Goal: Task Accomplishment & Management: Manage account settings

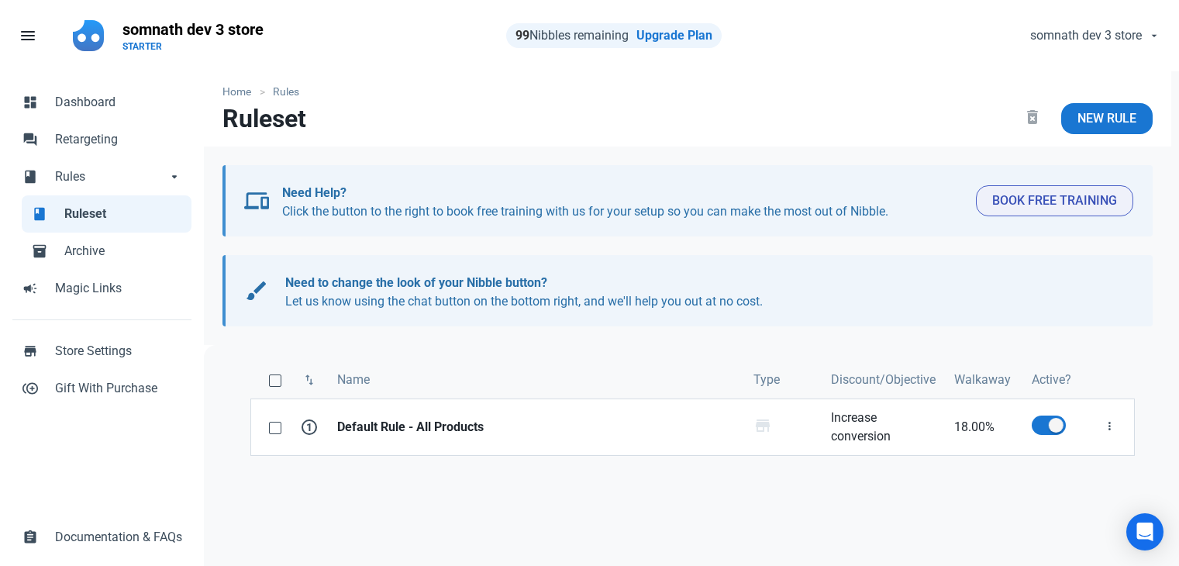
scroll to position [155, 0]
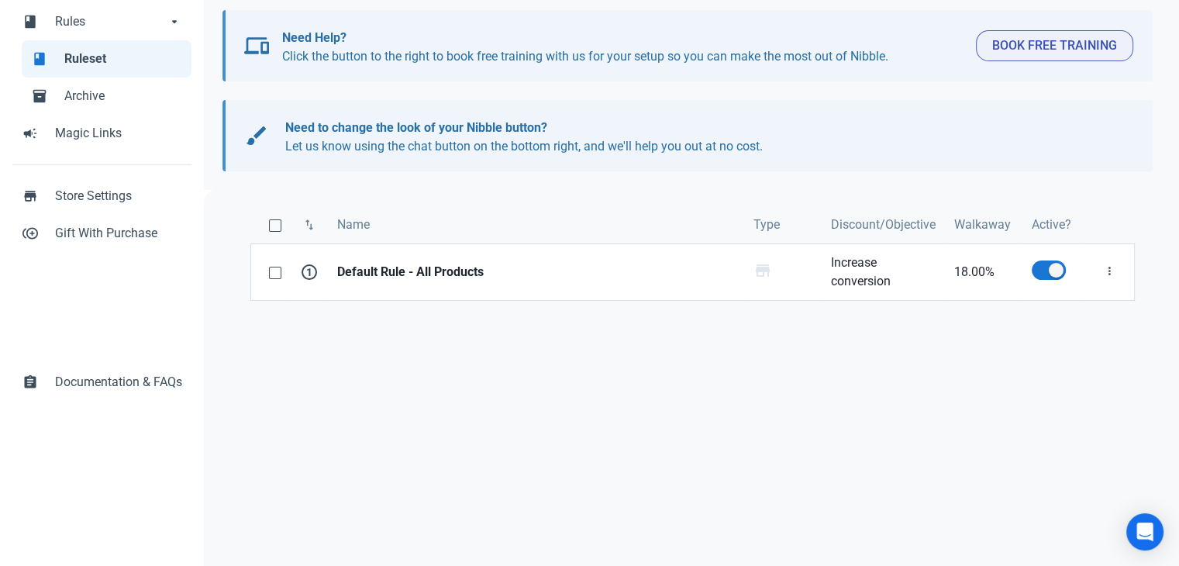
click at [96, 196] on span "Store Settings" at bounding box center [118, 196] width 127 height 19
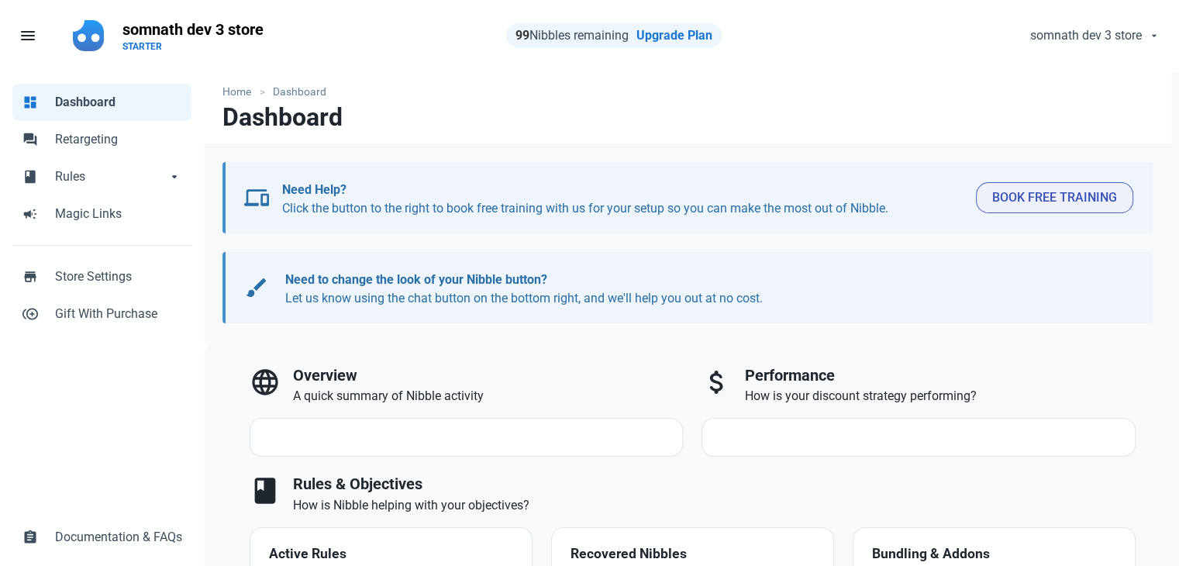
select select "7d"
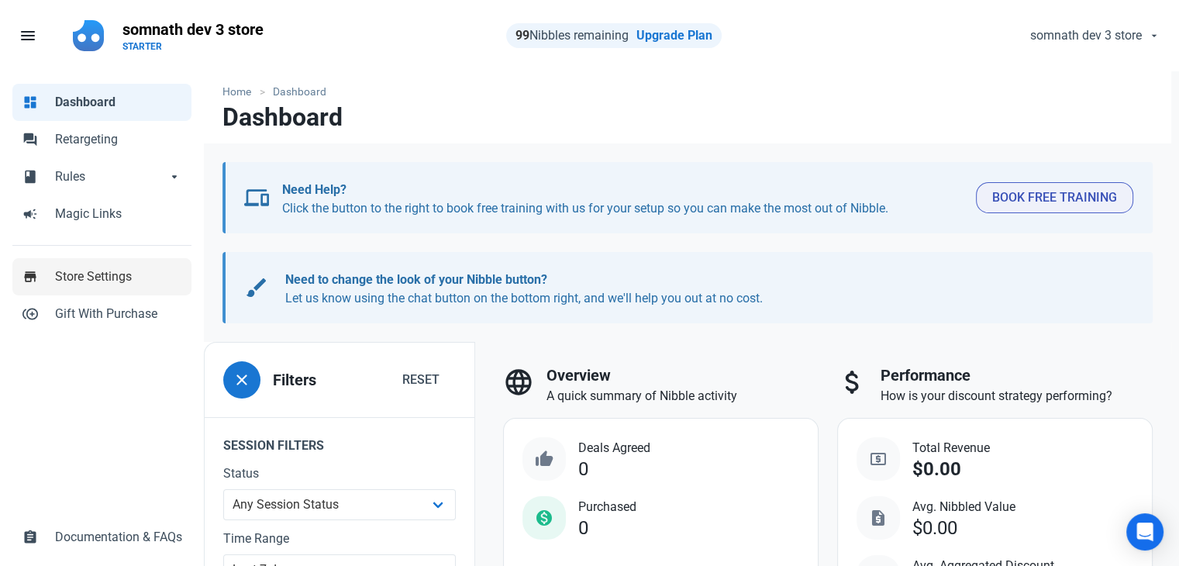
click at [95, 287] on link "store Store Settings" at bounding box center [101, 276] width 179 height 37
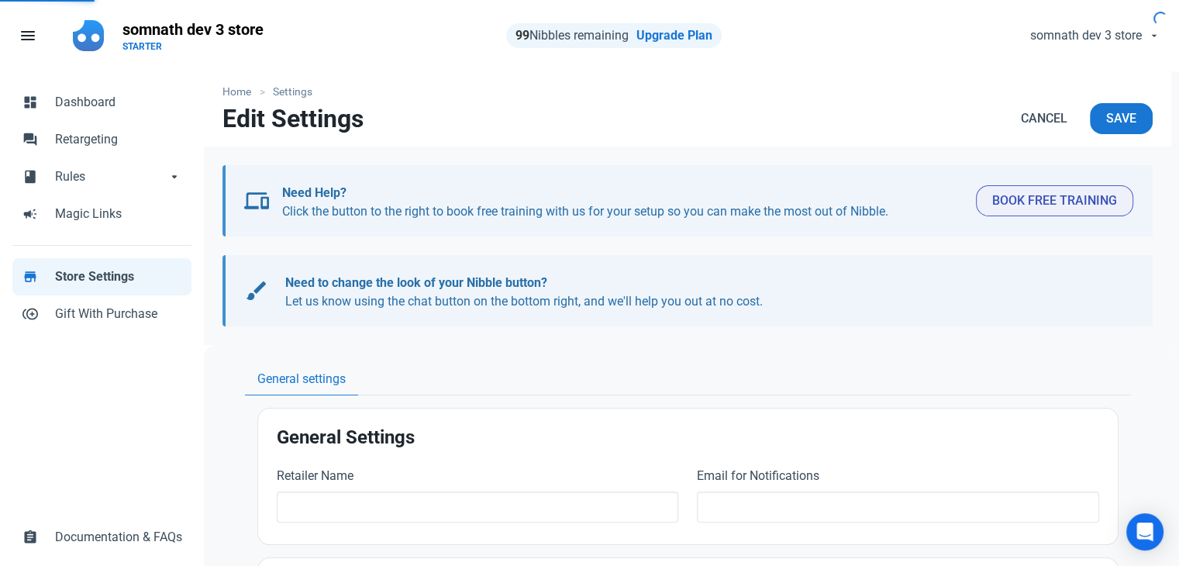
type input "somnath dev 3 store"
click at [713, 112] on nav "Edit Settings Cancel Save" at bounding box center [688, 124] width 968 height 43
click at [85, 178] on span "Rules" at bounding box center [111, 176] width 112 height 19
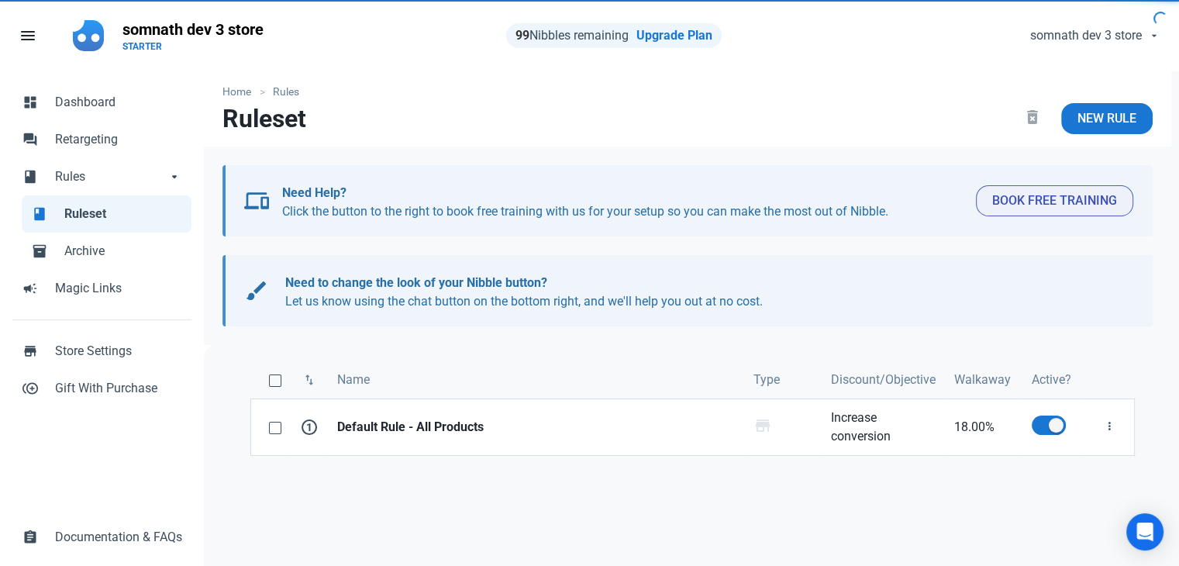
click at [86, 215] on span "Ruleset" at bounding box center [123, 214] width 118 height 19
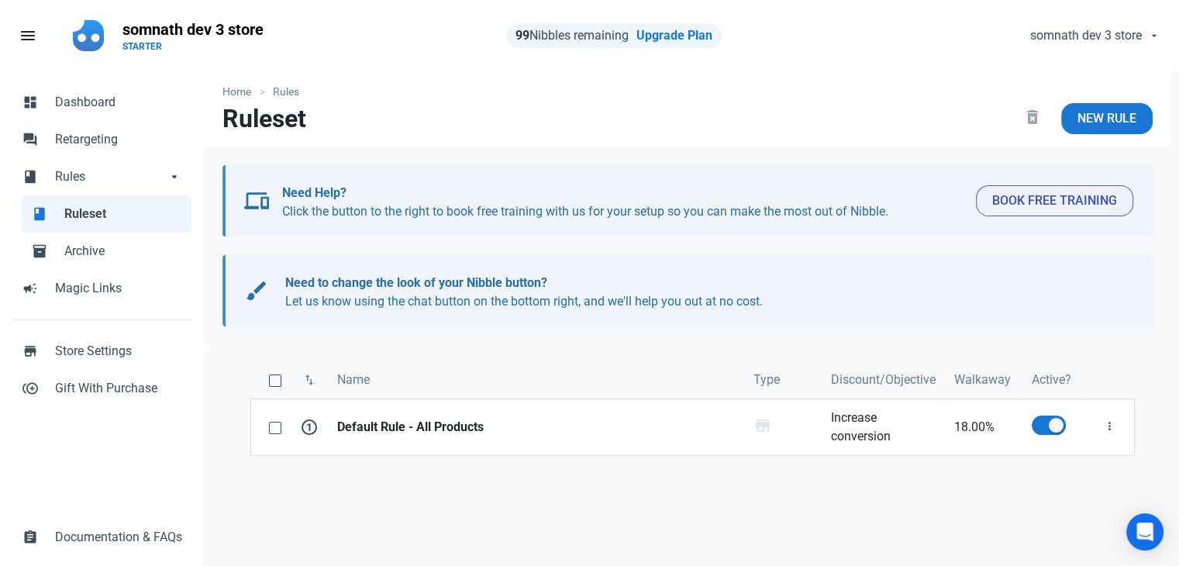
click at [908, 116] on nav "Ruleset delete_forever New Rule" at bounding box center [688, 124] width 968 height 43
click at [1109, 419] on icon "button" at bounding box center [1109, 426] width 12 height 19
click at [1061, 464] on link "Edit" at bounding box center [1082, 465] width 85 height 26
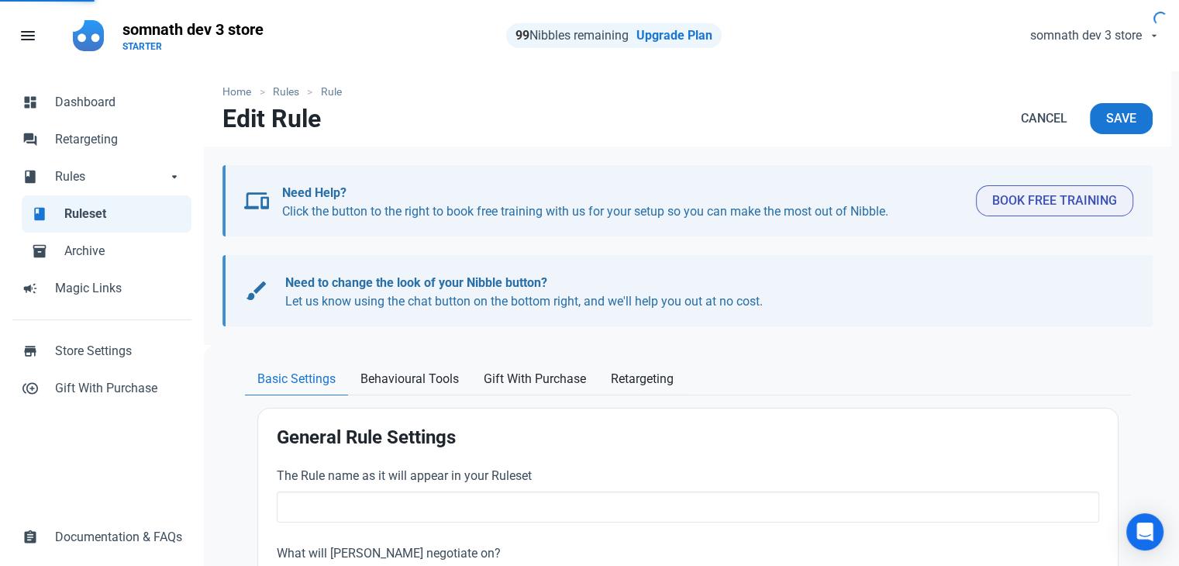
type input "Default Rule - All Products"
type input "18.00"
radio input "true"
radio input "false"
radio input "true"
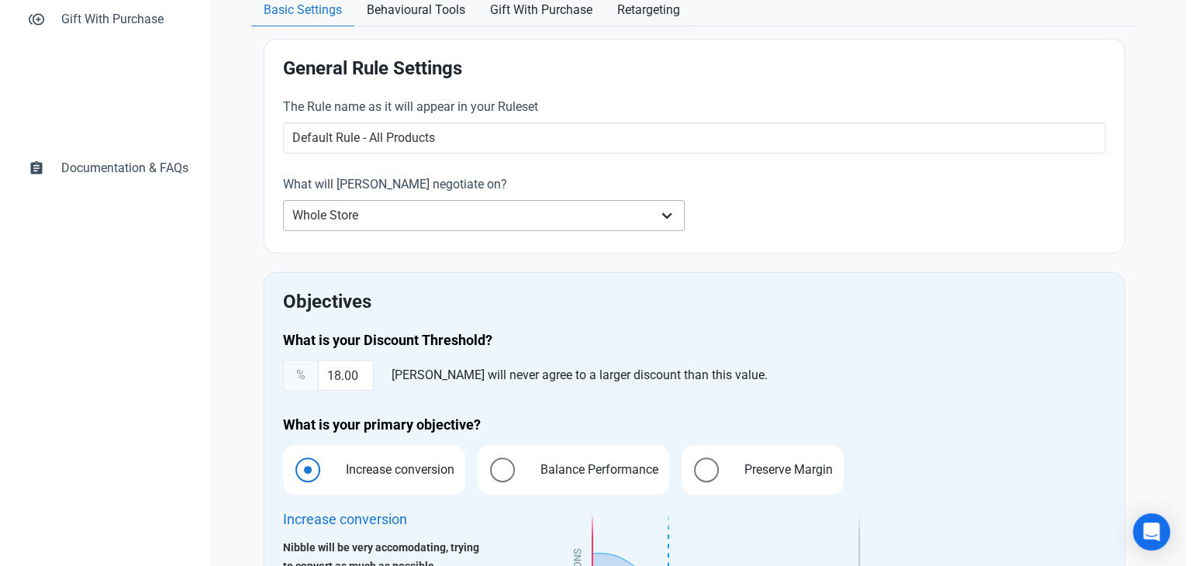
scroll to position [299, 0]
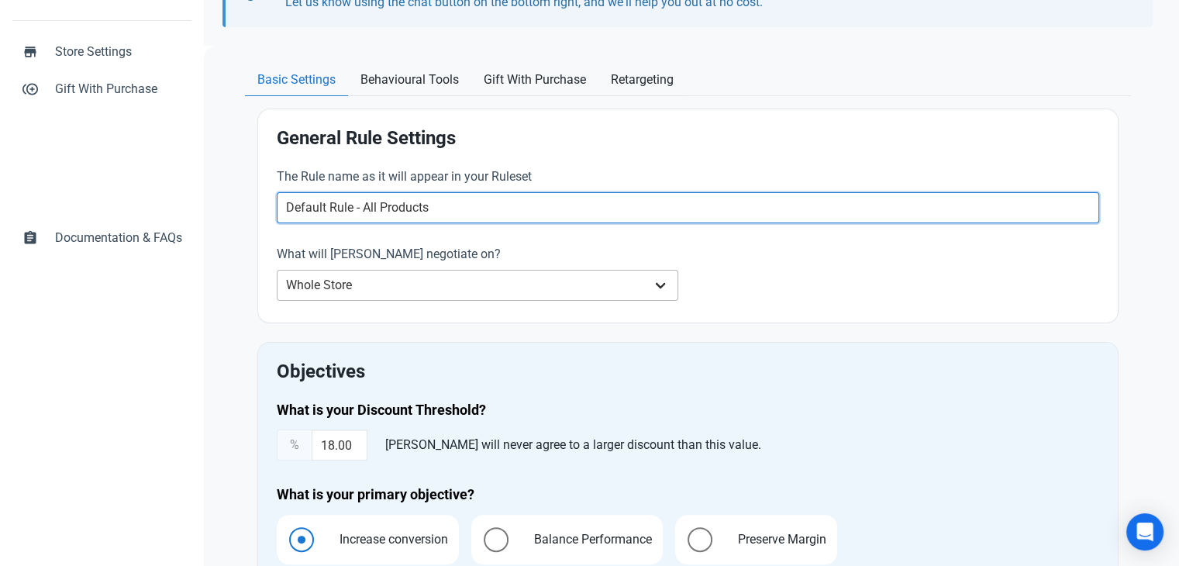
click at [595, 218] on input "Default Rule - All Products" at bounding box center [688, 207] width 823 height 31
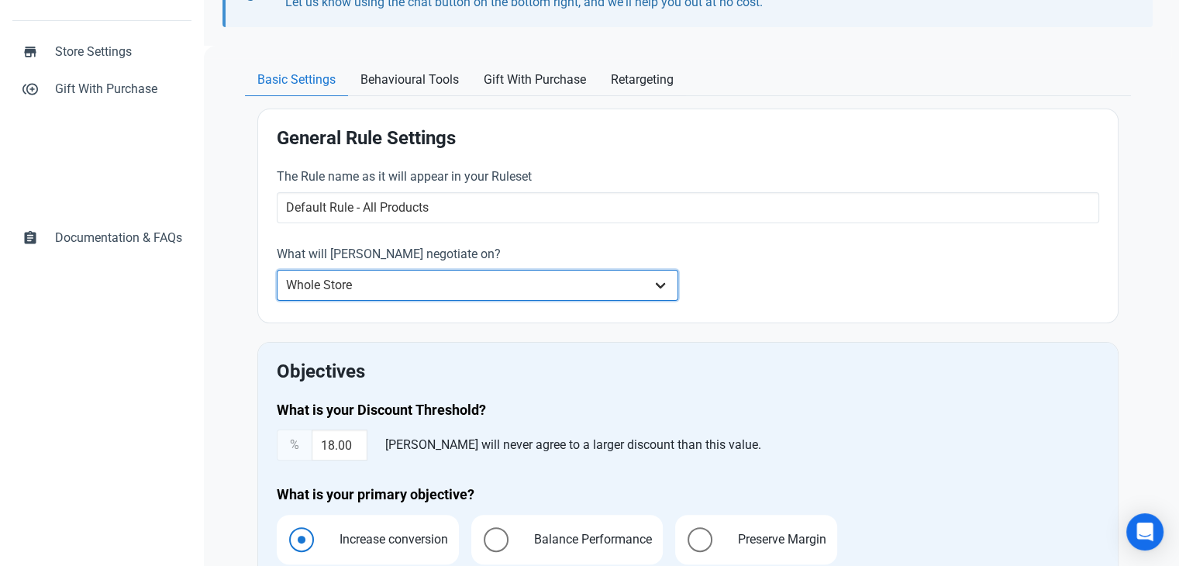
click at [577, 289] on select "Whole Store Individual Products Product Categories Cart" at bounding box center [478, 285] width 402 height 31
select select "product_category"
click at [277, 270] on select "Whole Store Individual Products Product Categories Cart" at bounding box center [478, 285] width 402 height 31
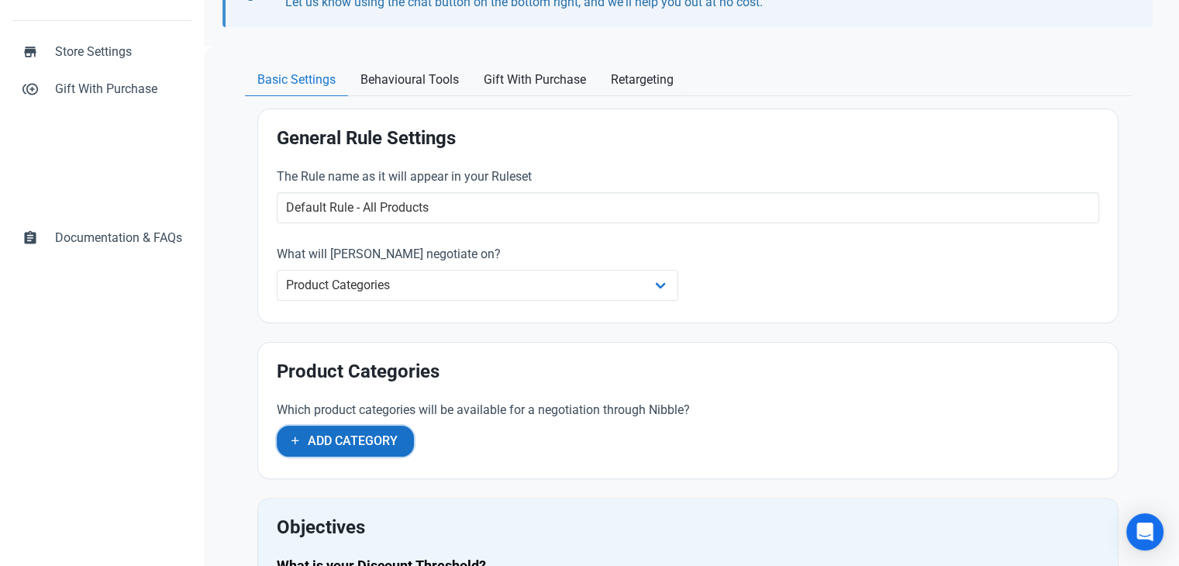
click at [360, 441] on span "Add Category" at bounding box center [353, 441] width 90 height 19
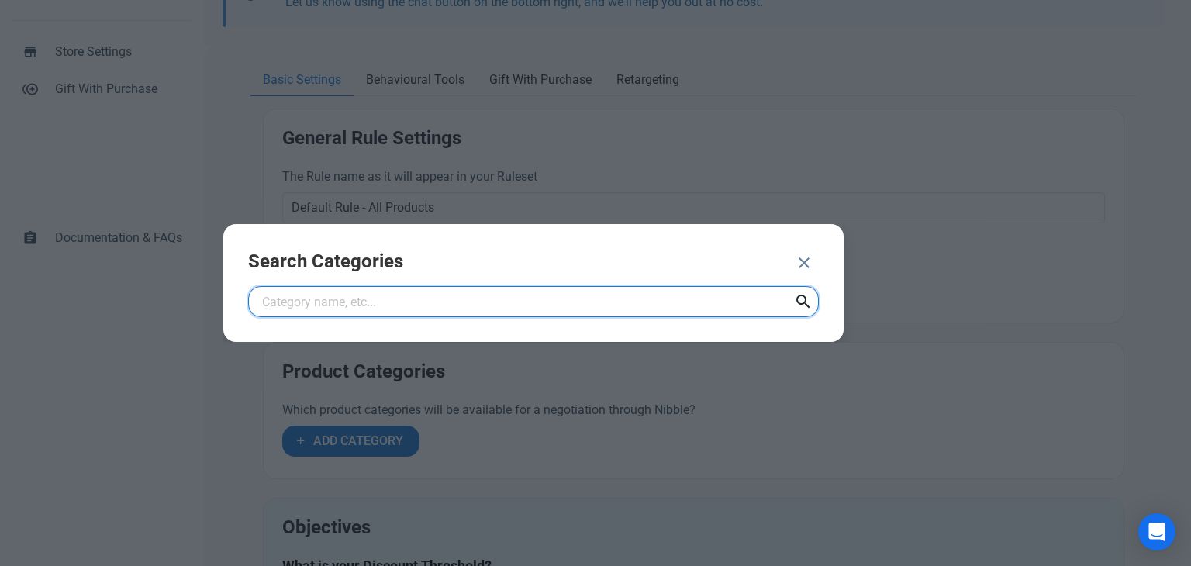
click at [390, 301] on input "text" at bounding box center [533, 301] width 571 height 31
paste input "Electronics"
click at [390, 301] on input "Electronics" at bounding box center [533, 301] width 571 height 31
type input "Electronics"
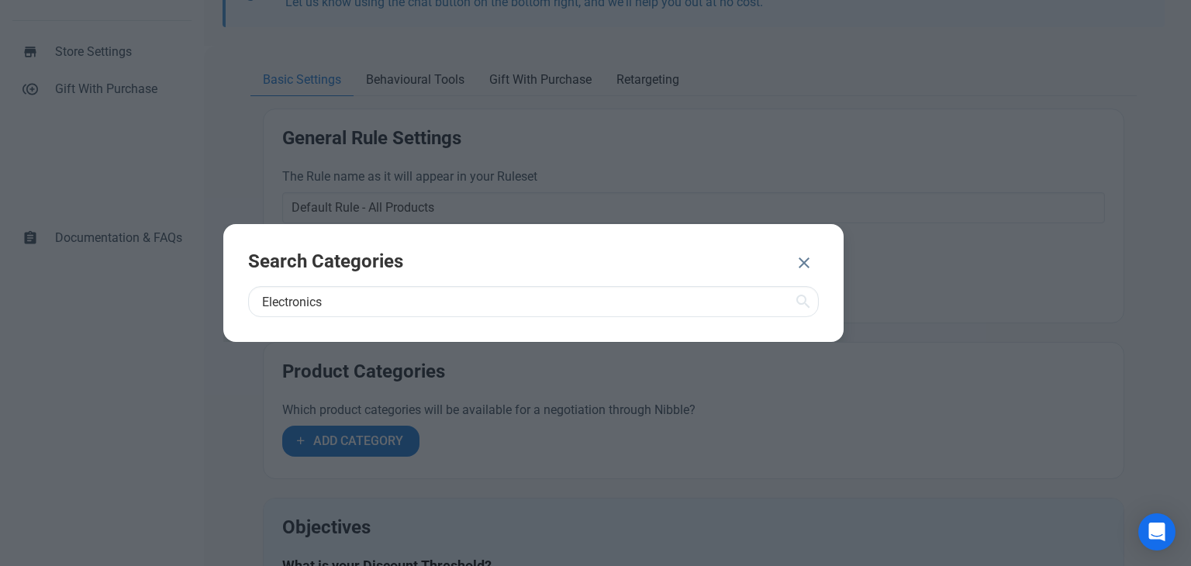
click at [803, 297] on icon at bounding box center [803, 302] width 19 height 28
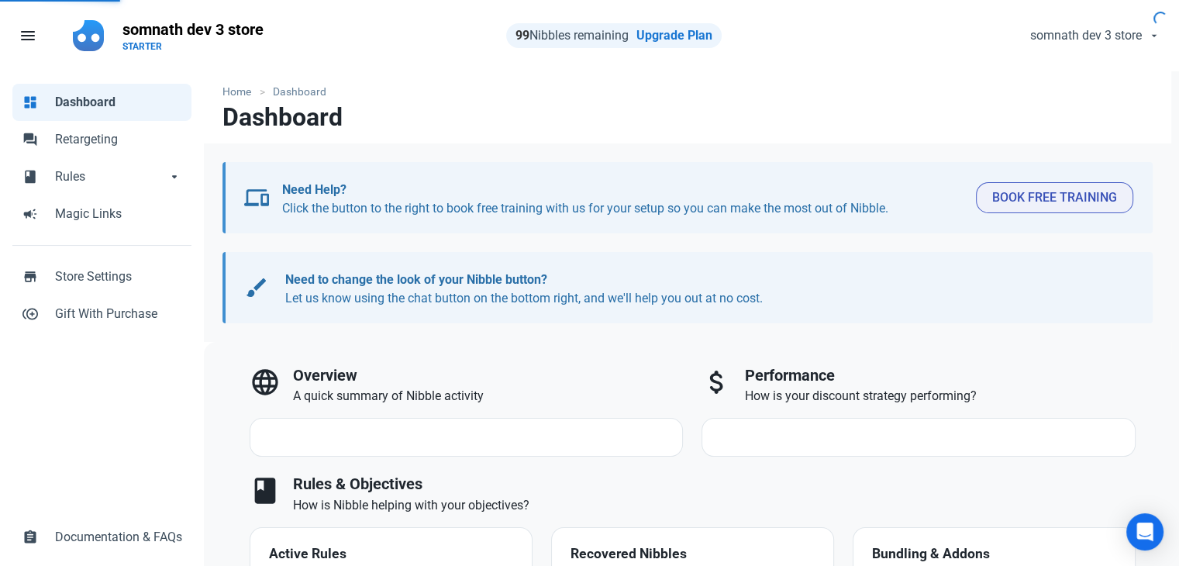
select select "7d"
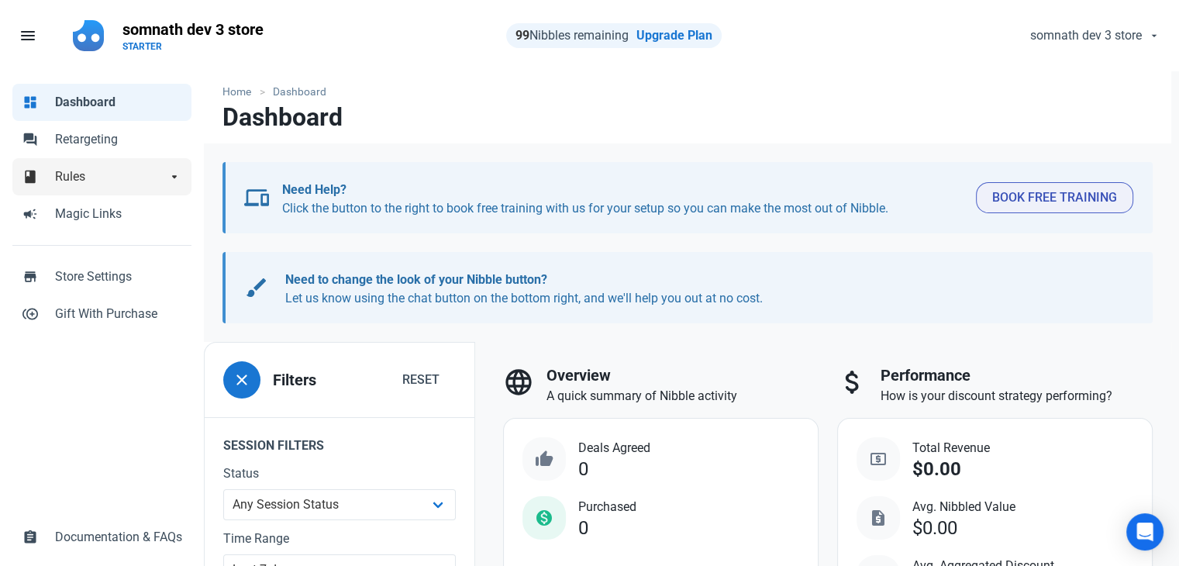
click at [112, 188] on link "book Rules arrow_drop_down" at bounding box center [101, 176] width 179 height 37
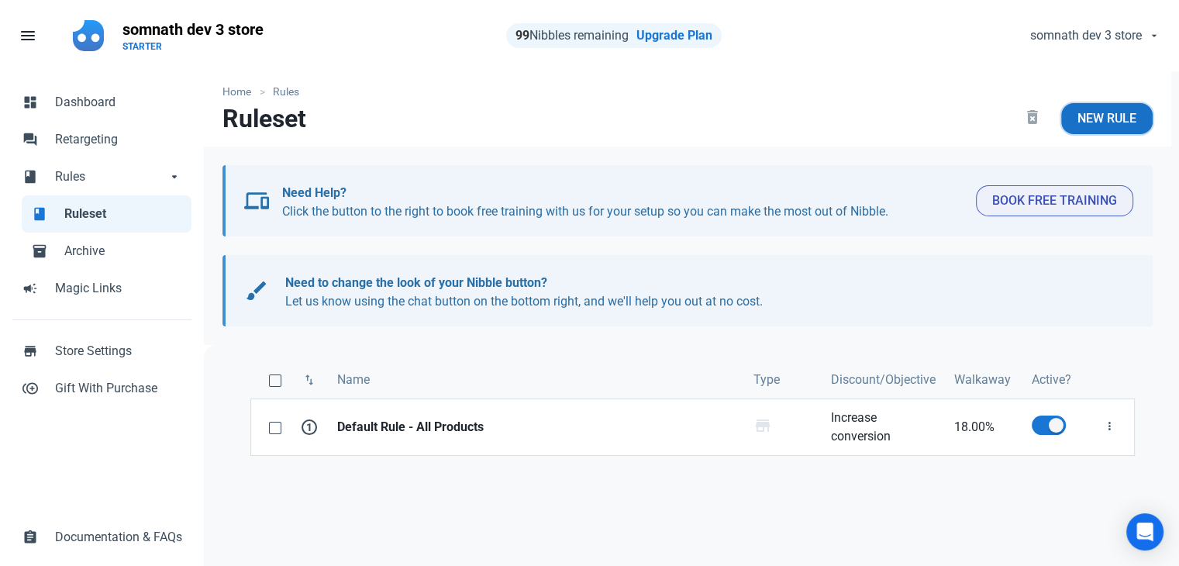
click at [1098, 104] on link "New Rule" at bounding box center [1106, 118] width 91 height 31
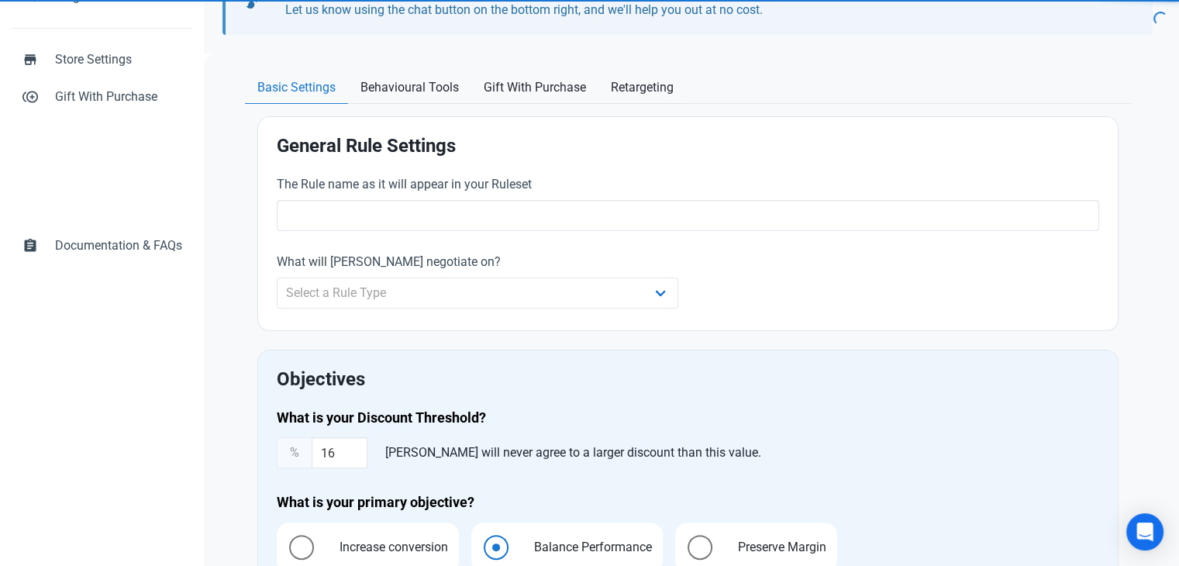
scroll to position [294, 0]
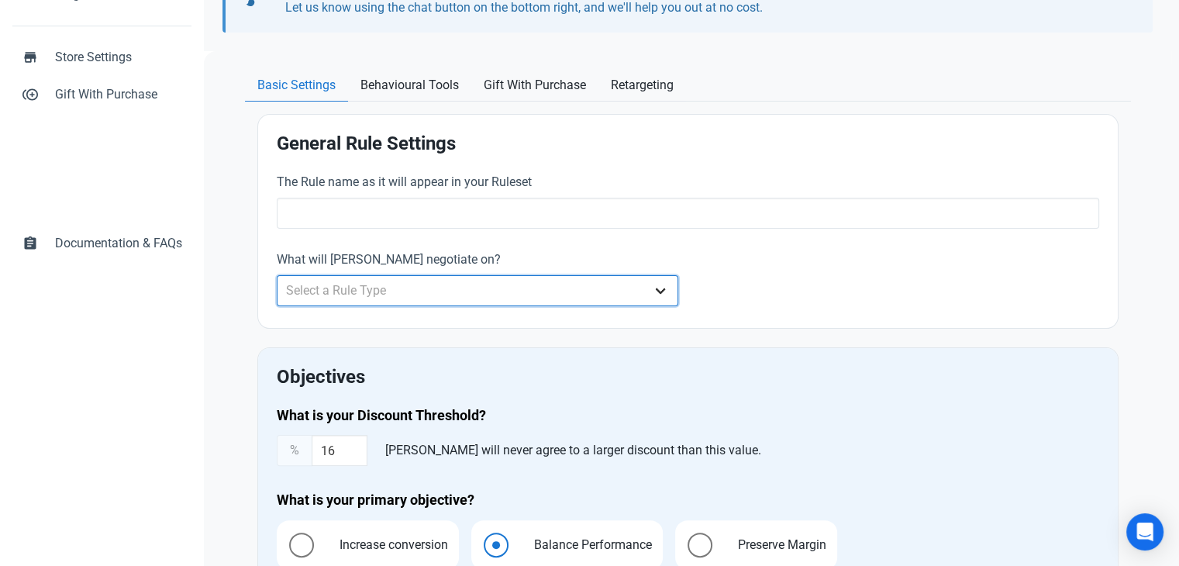
click at [482, 275] on select "Select a Rule Type Whole Store Individual Products Product Categories Cart" at bounding box center [478, 290] width 402 height 31
select select "product_category"
click at [277, 275] on select "Select a Rule Type Whole Store Individual Products Product Categories Cart" at bounding box center [478, 290] width 402 height 31
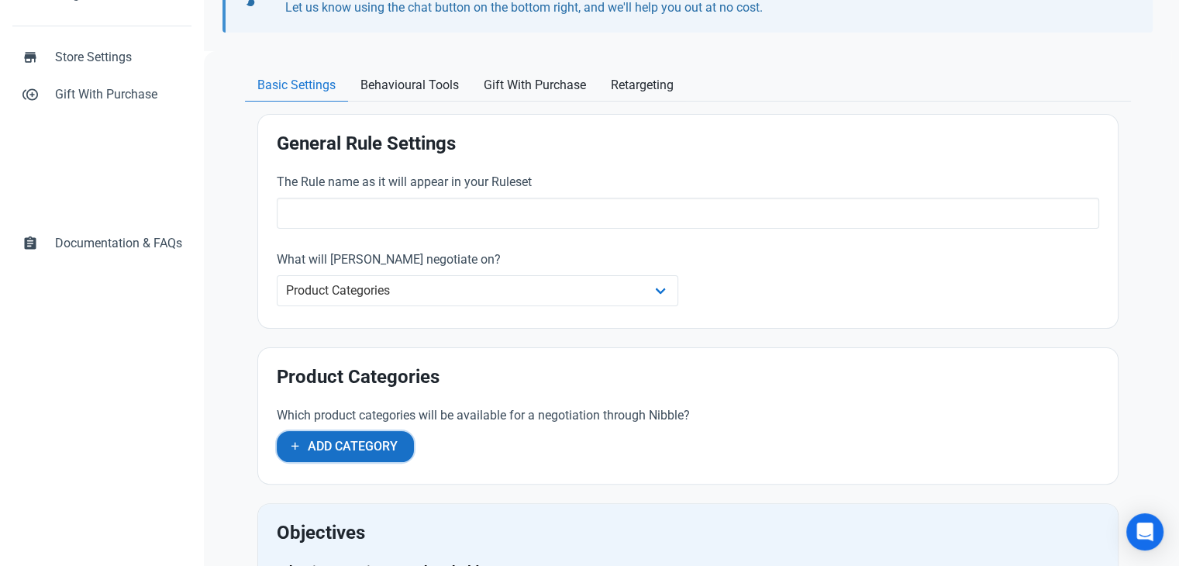
click at [342, 450] on span "Add Category" at bounding box center [353, 446] width 90 height 19
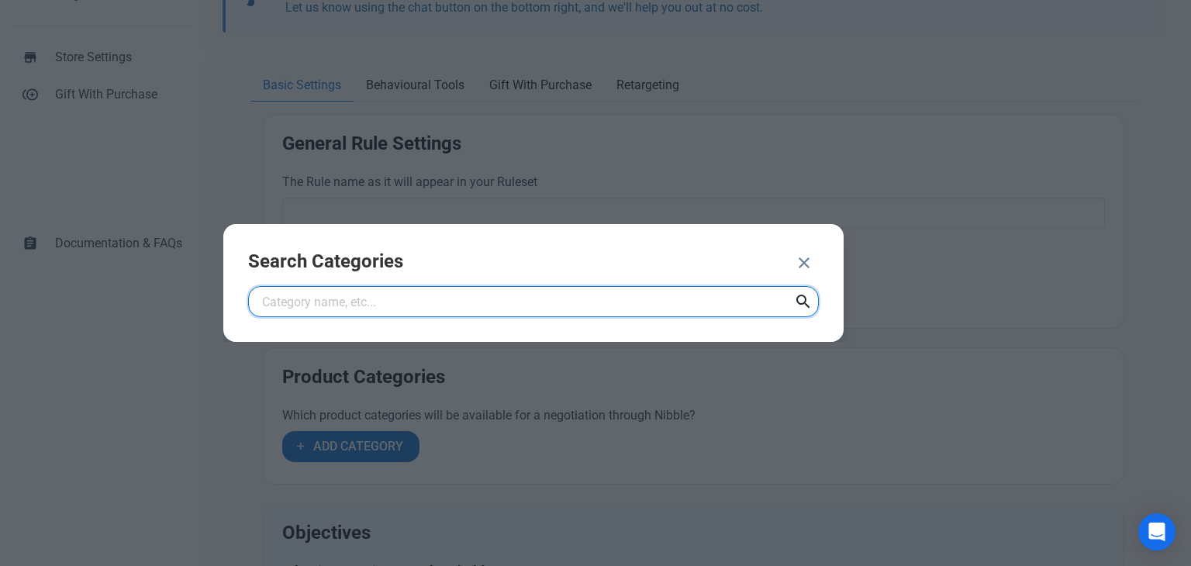
click at [447, 287] on input "text" at bounding box center [533, 301] width 571 height 31
paste input "Professional Services"
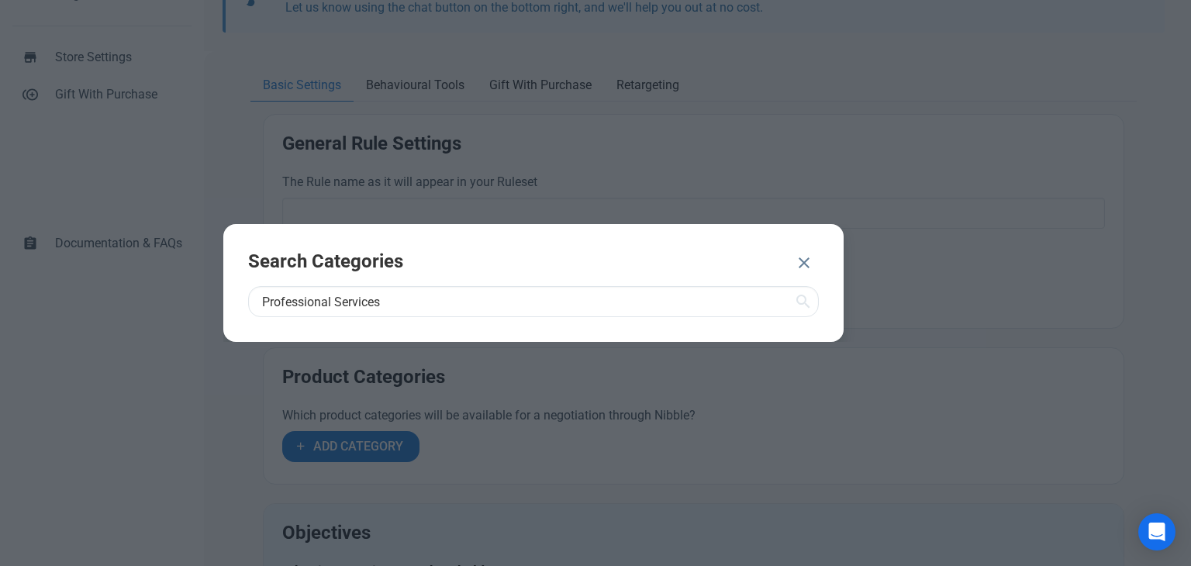
click at [806, 292] on icon at bounding box center [803, 302] width 19 height 28
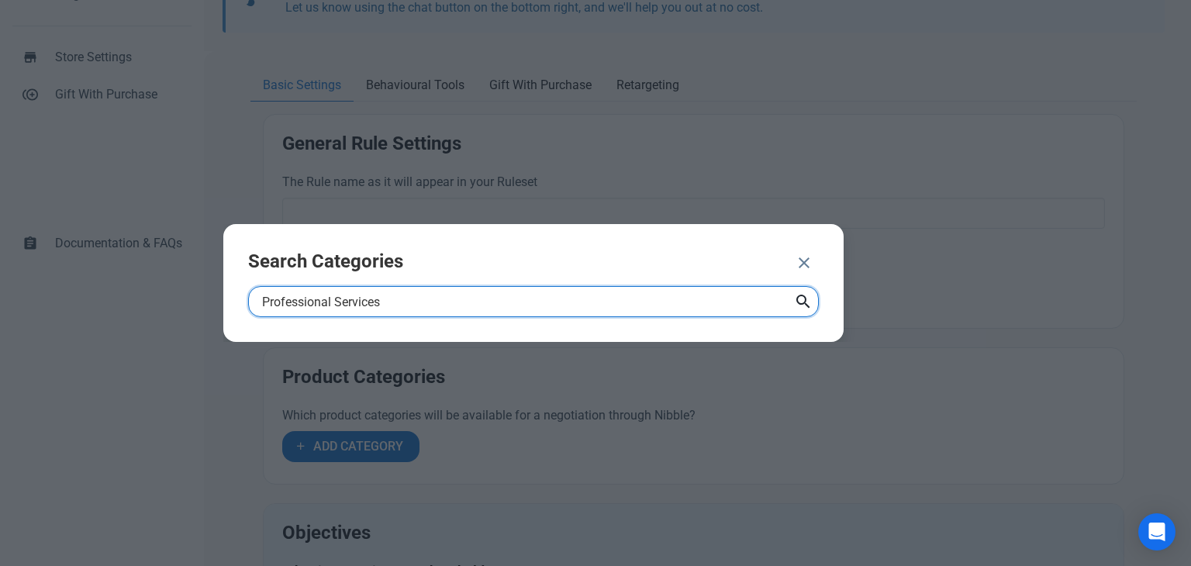
click at [337, 305] on input "Professional Services" at bounding box center [533, 301] width 571 height 31
type input "Services"
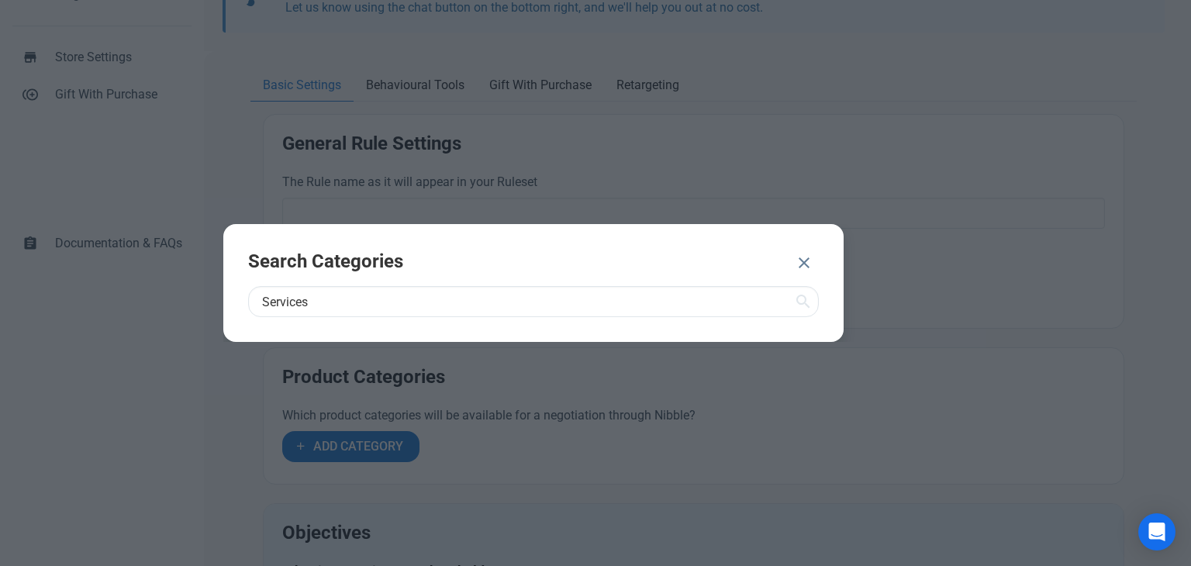
click at [802, 265] on icon "button" at bounding box center [804, 263] width 19 height 28
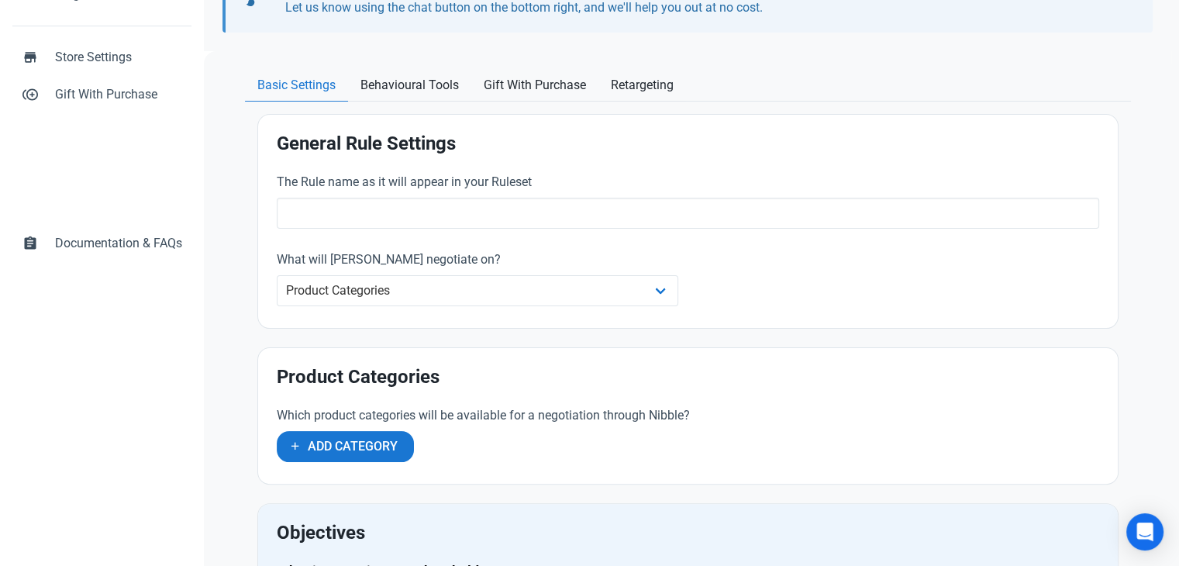
click at [802, 265] on div "The Rule name as it will appear in your Ruleset What will Nibble negotiate on? …" at bounding box center [687, 241] width 841 height 155
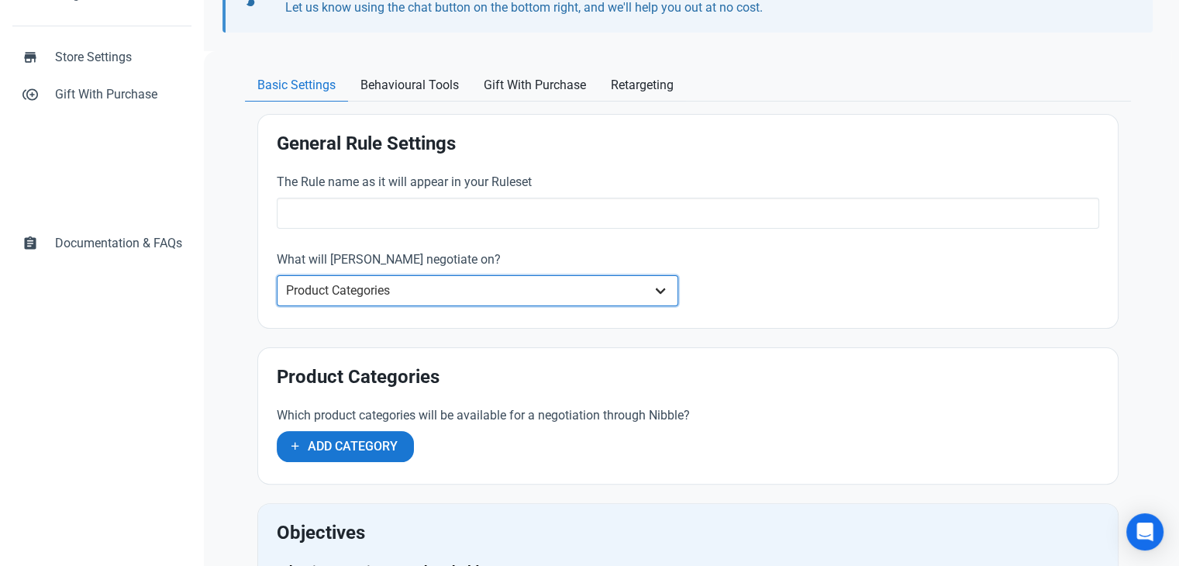
click at [454, 289] on select "Whole Store Individual Products Product Categories Cart" at bounding box center [478, 290] width 402 height 31
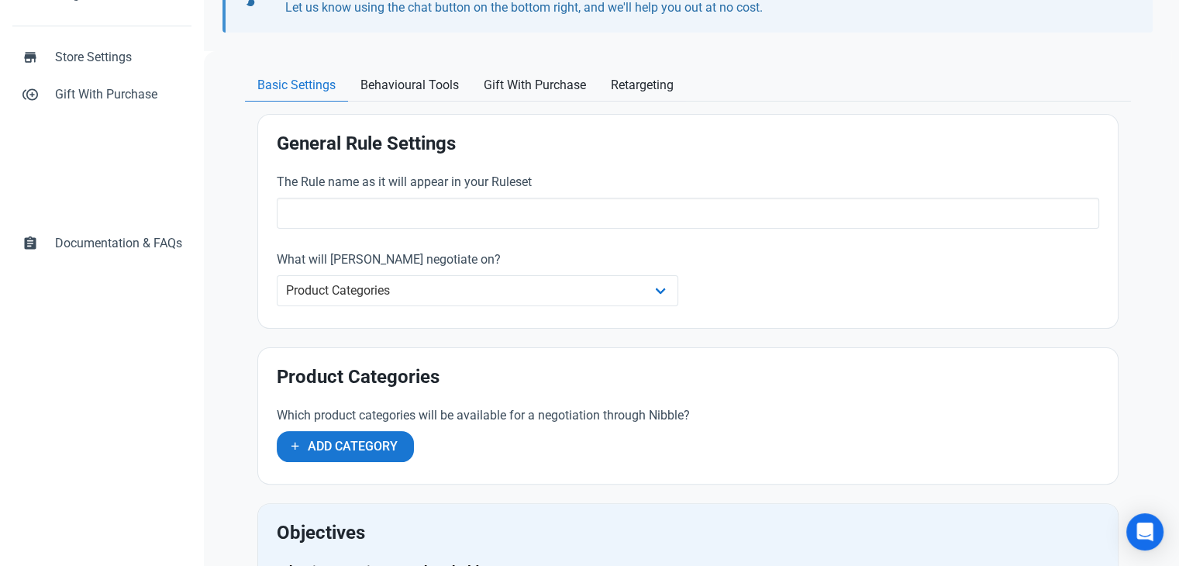
click at [729, 378] on h2 "Product Categories" at bounding box center [688, 377] width 823 height 21
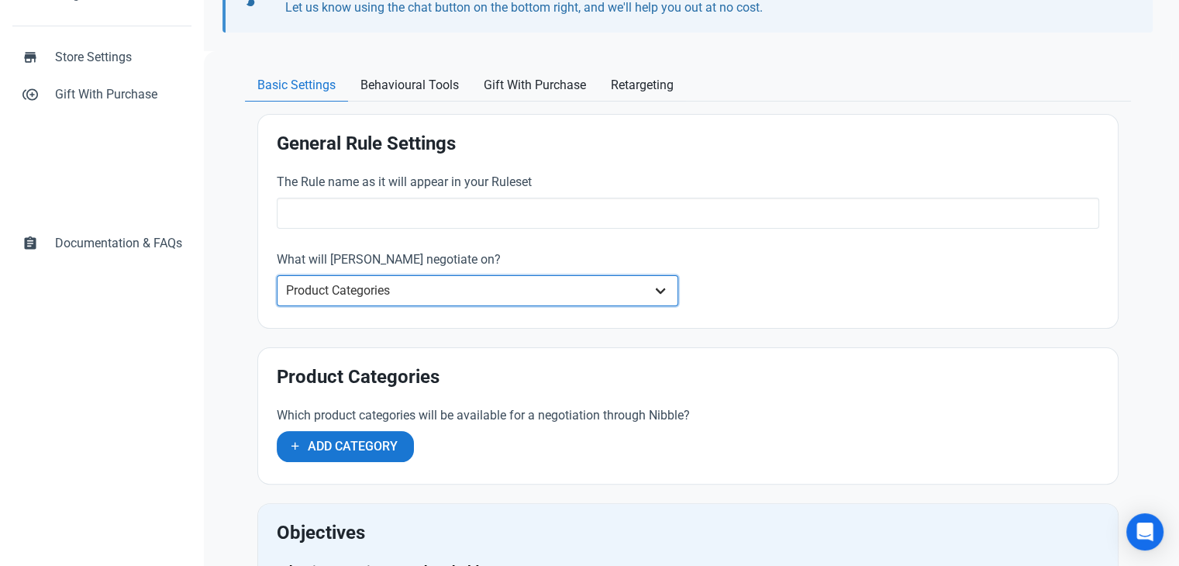
click at [572, 286] on select "Whole Store Individual Products Product Categories Cart" at bounding box center [478, 290] width 402 height 31
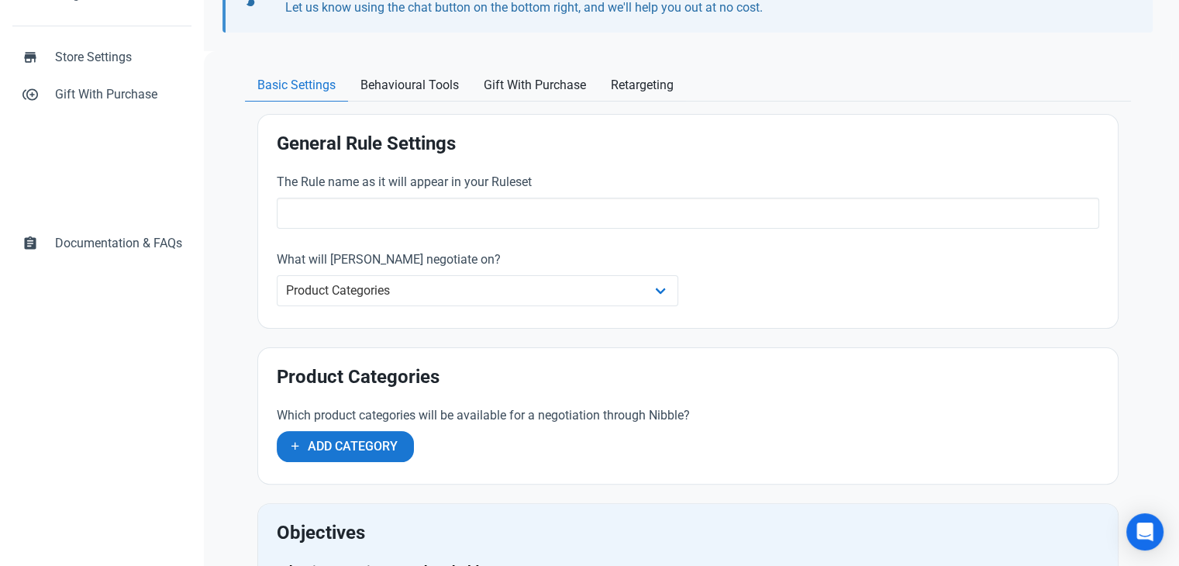
click at [828, 388] on div "Product Categories Which product categories will be available for a negotiation…" at bounding box center [688, 416] width 860 height 136
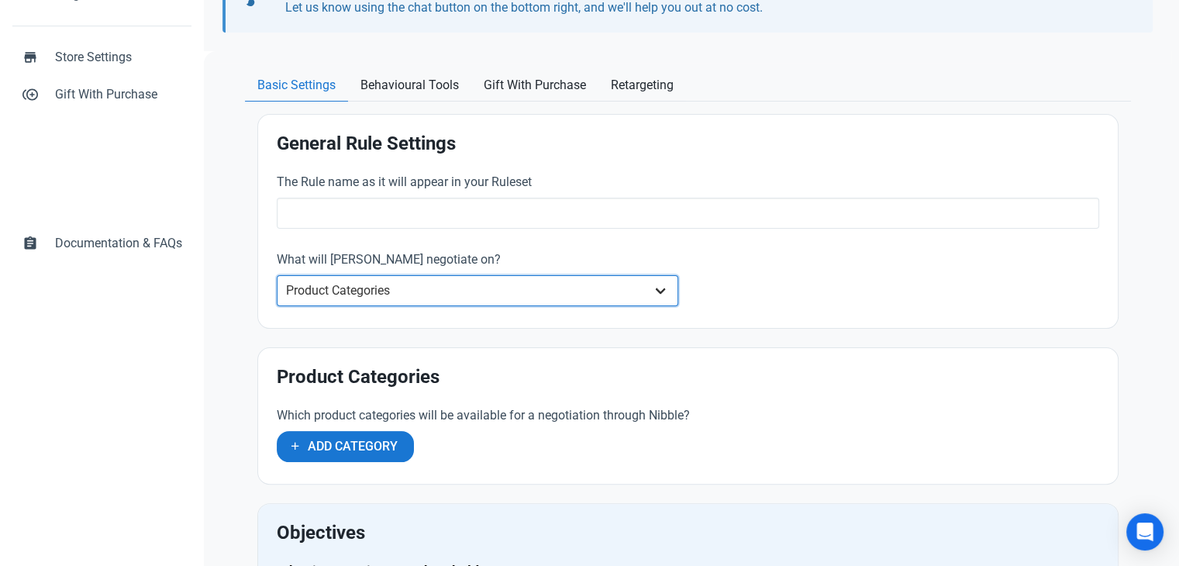
click at [622, 292] on select "Whole Store Individual Products Product Categories Cart" at bounding box center [478, 290] width 402 height 31
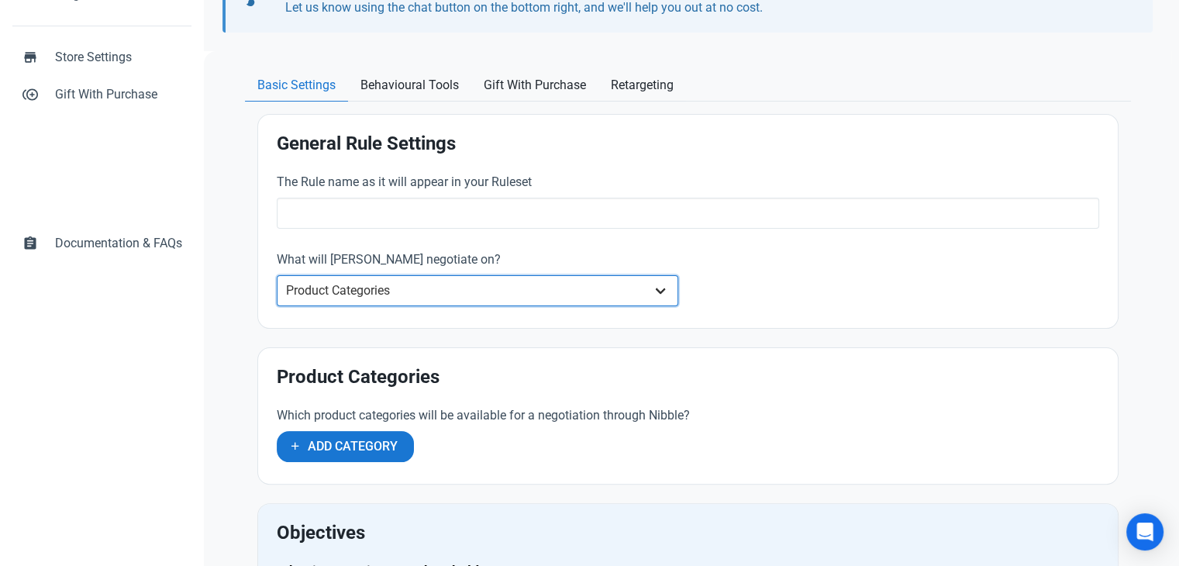
click at [633, 280] on select "Whole Store Individual Products Product Categories Cart" at bounding box center [478, 290] width 402 height 31
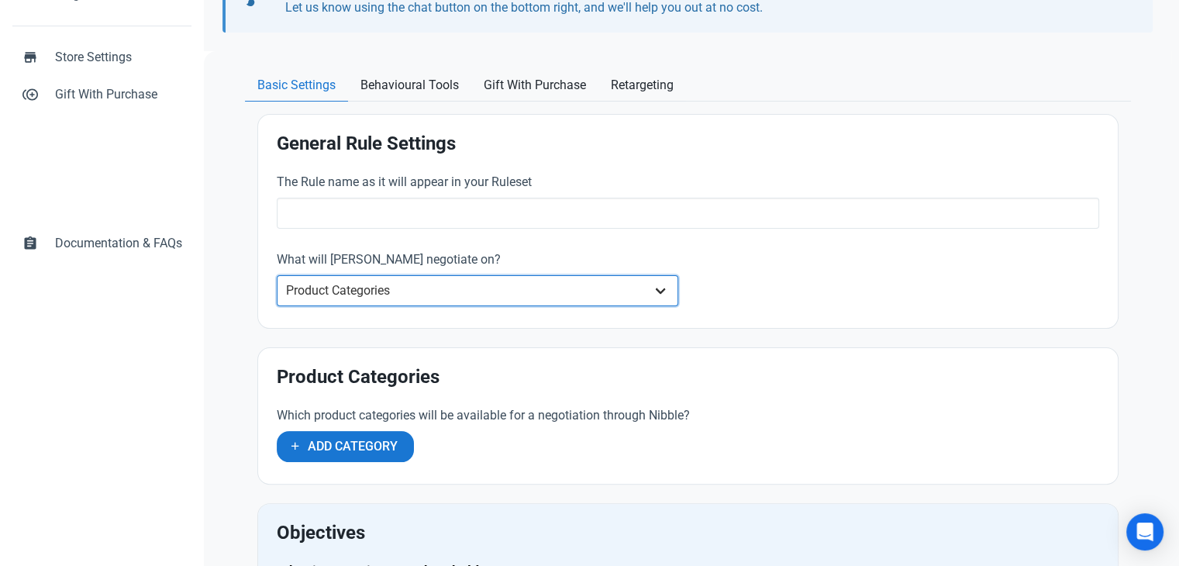
click at [642, 297] on select "Whole Store Individual Products Product Categories Cart" at bounding box center [478, 290] width 402 height 31
click at [462, 279] on select "Whole Store Individual Products Product Categories Cart" at bounding box center [478, 290] width 402 height 31
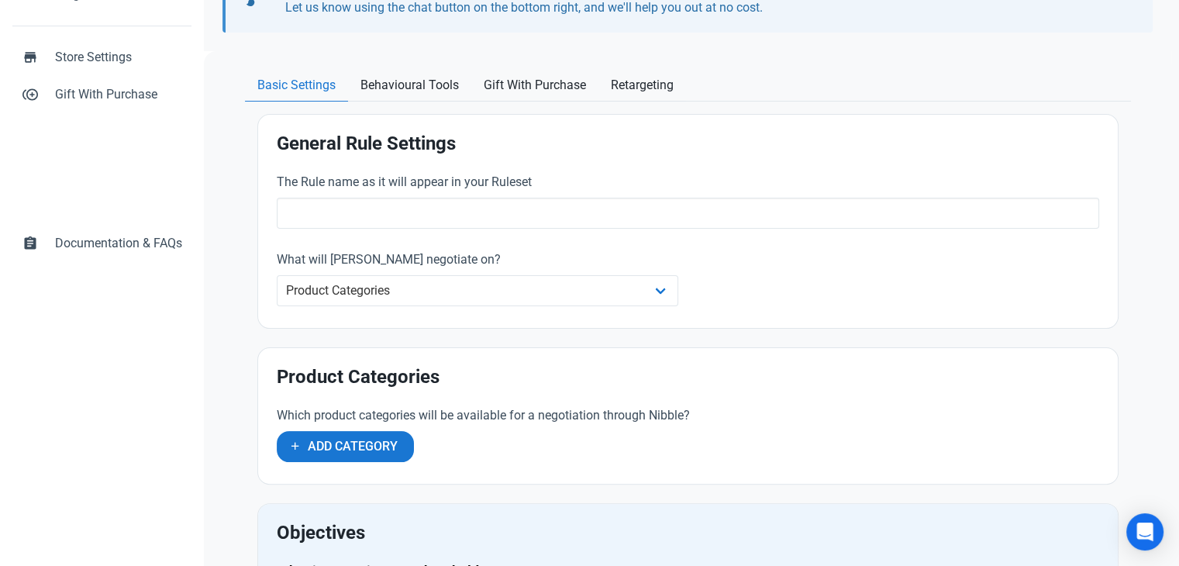
click at [741, 267] on div "The Rule name as it will appear in your Ruleset What will Nibble negotiate on? …" at bounding box center [687, 241] width 841 height 155
click at [329, 458] on button "Add Category" at bounding box center [345, 446] width 137 height 31
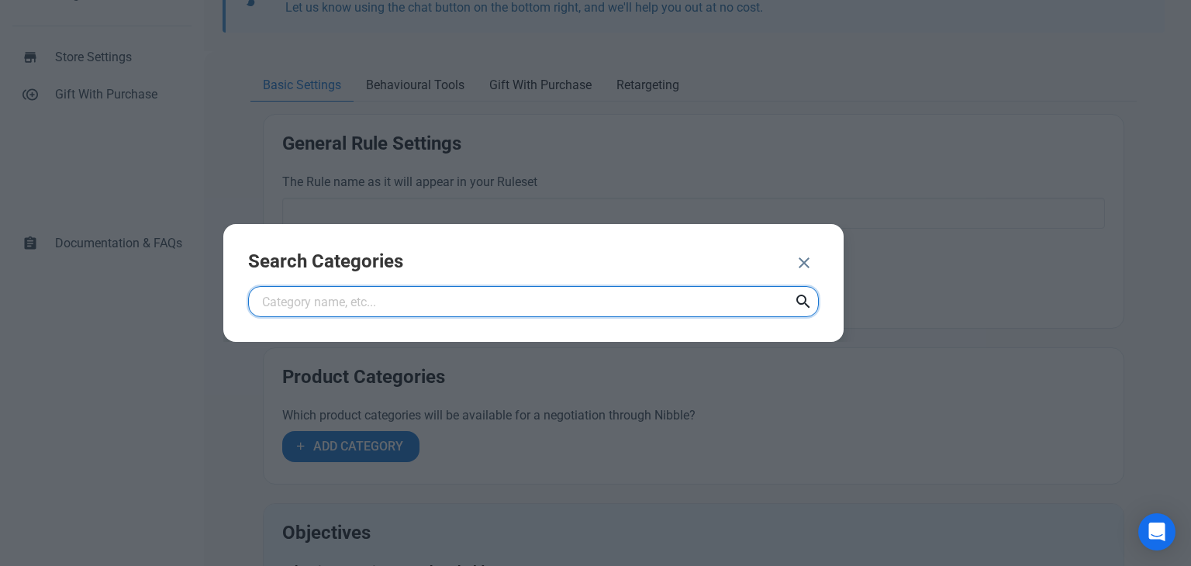
click at [372, 302] on input "text" at bounding box center [533, 301] width 571 height 31
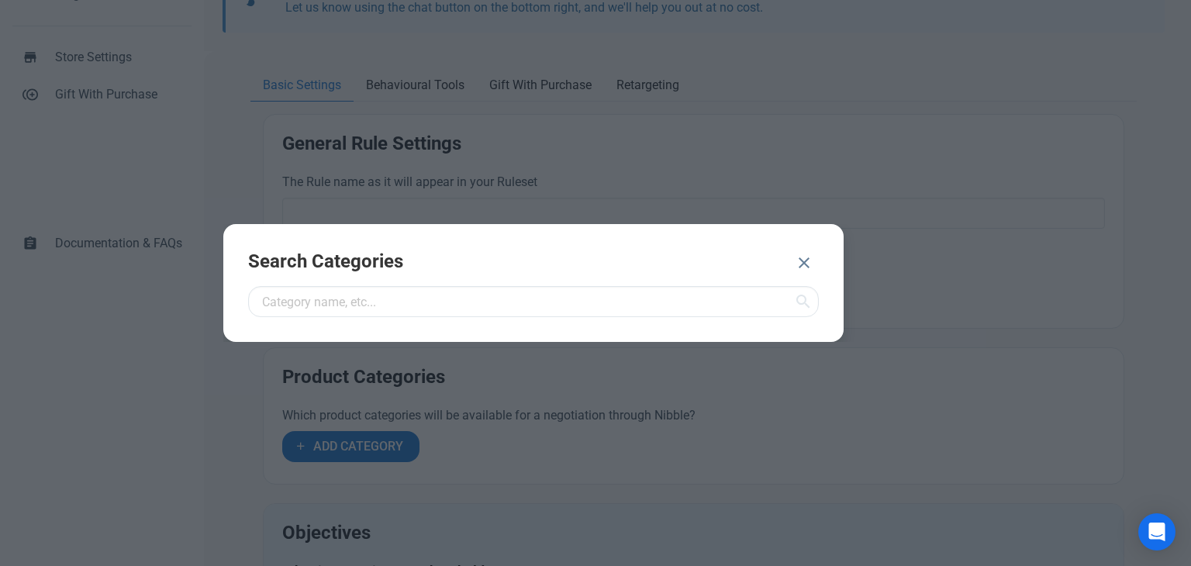
click at [802, 266] on icon "button" at bounding box center [804, 263] width 19 height 28
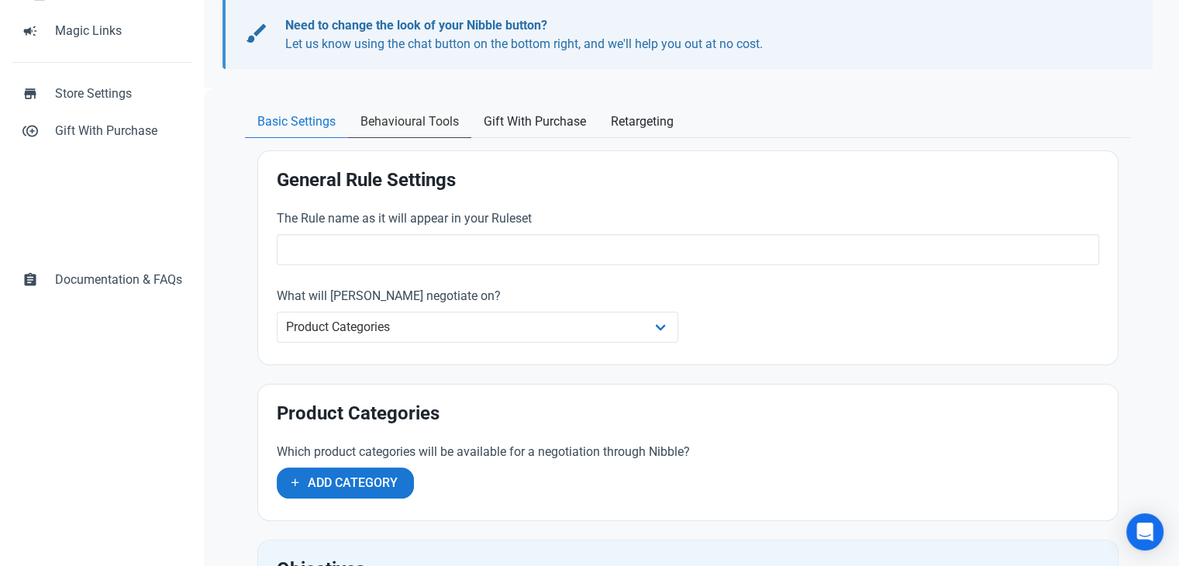
scroll to position [259, 0]
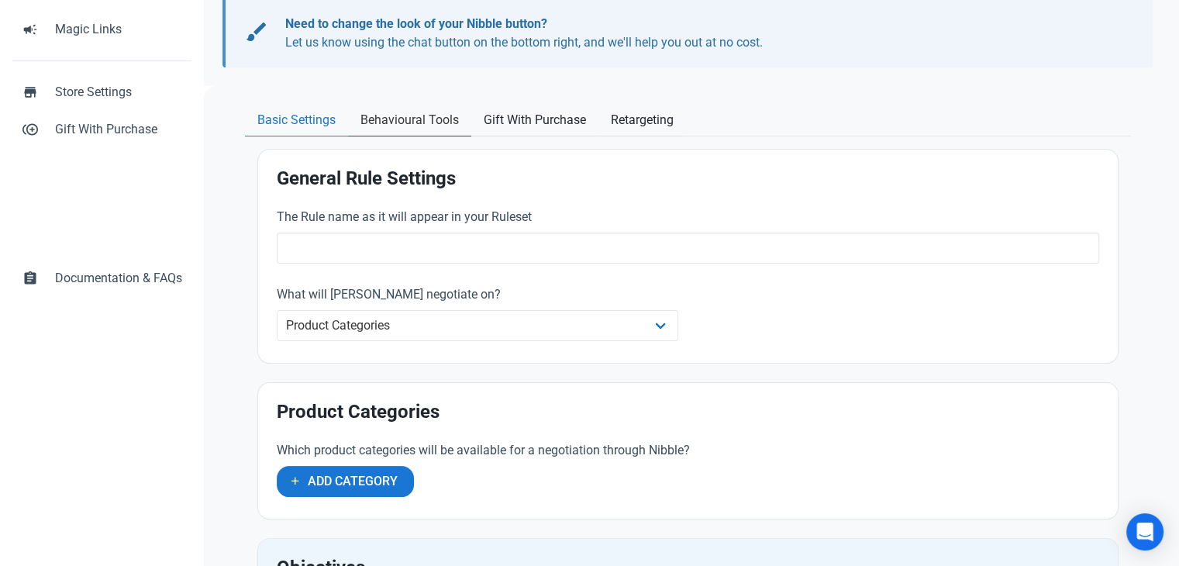
click at [420, 121] on span "Behavioural Tools" at bounding box center [410, 120] width 98 height 19
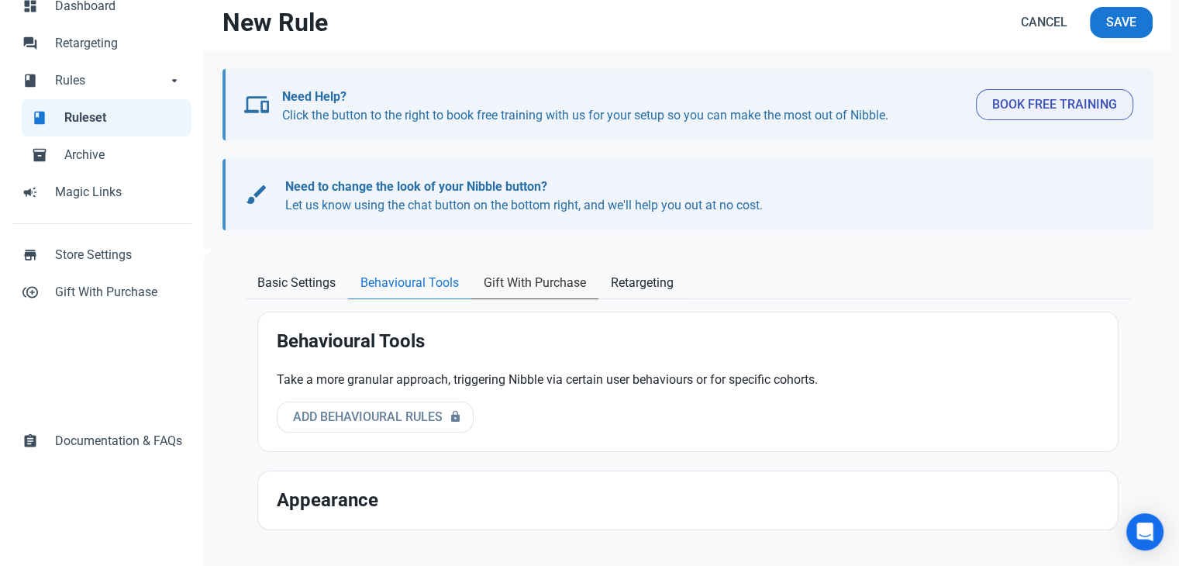
click at [494, 295] on link "Gift With Purchase" at bounding box center [534, 283] width 127 height 32
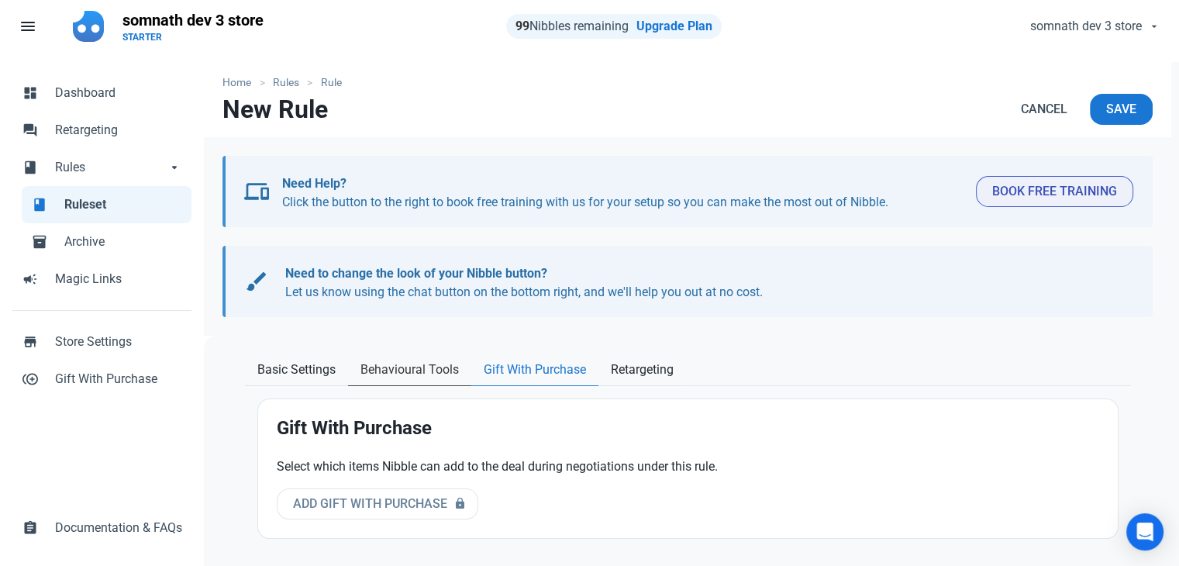
click at [402, 371] on span "Behavioural Tools" at bounding box center [410, 370] width 98 height 19
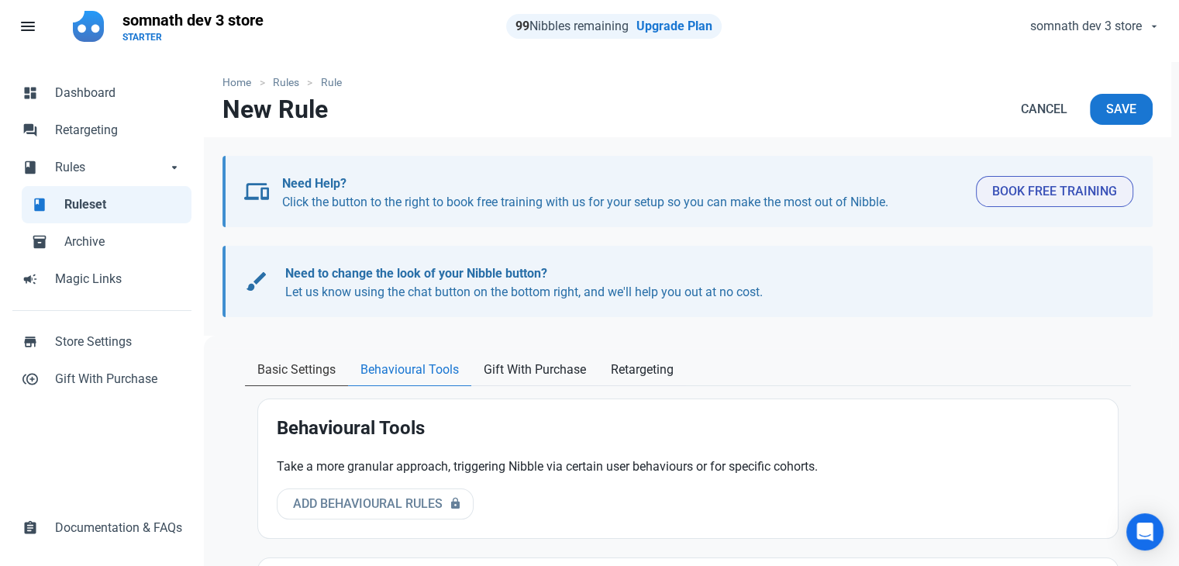
click at [326, 369] on span "Basic Settings" at bounding box center [296, 370] width 78 height 19
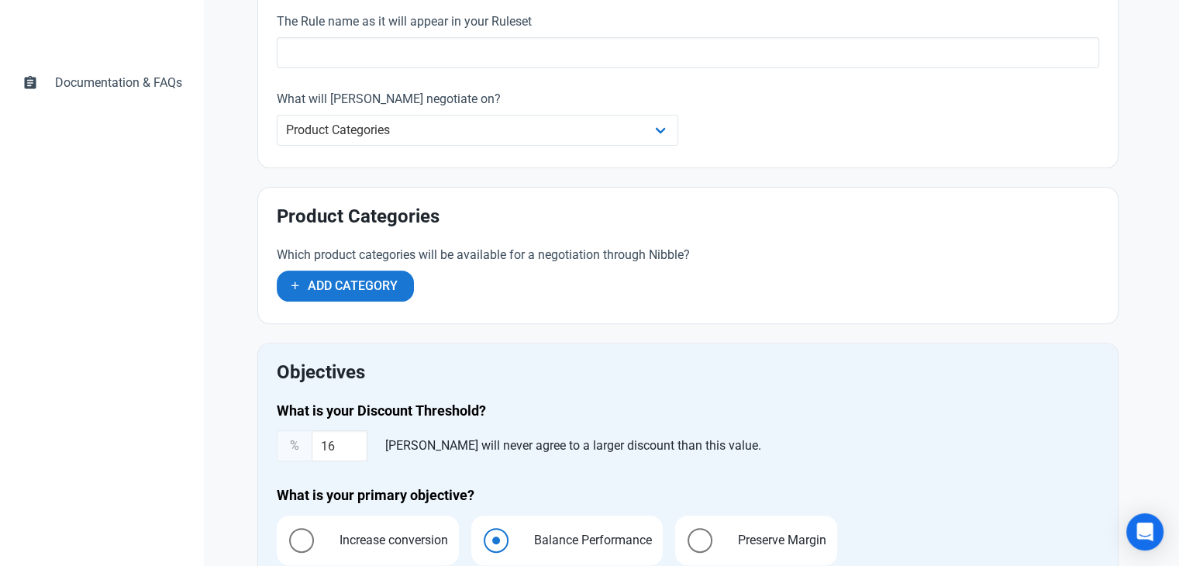
scroll to position [455, 0]
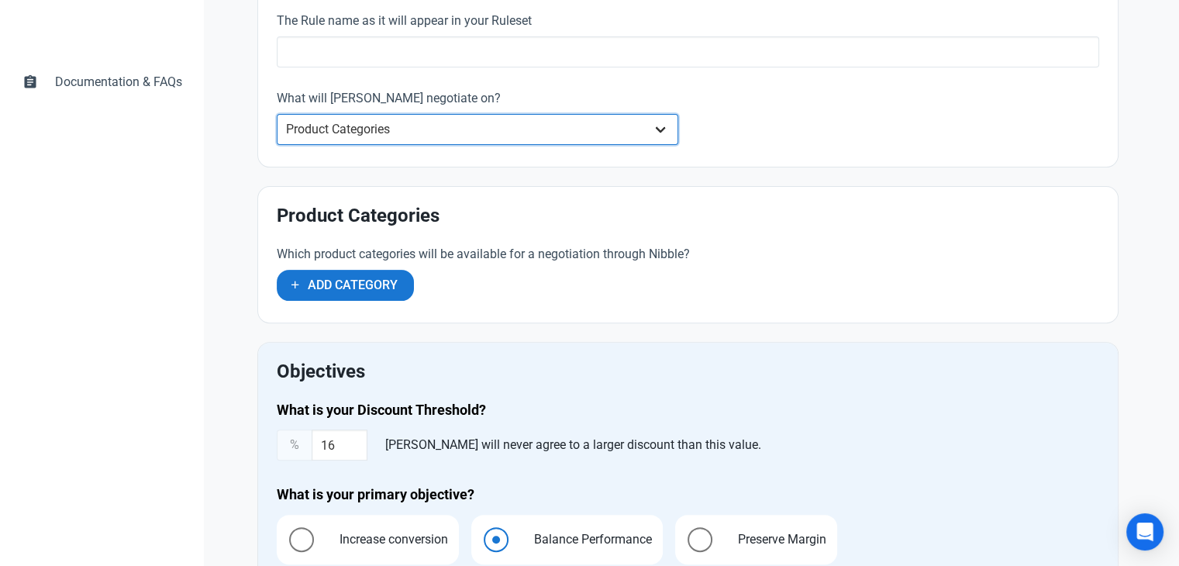
click at [575, 123] on select "Whole Store Individual Products Product Categories Cart" at bounding box center [478, 129] width 402 height 31
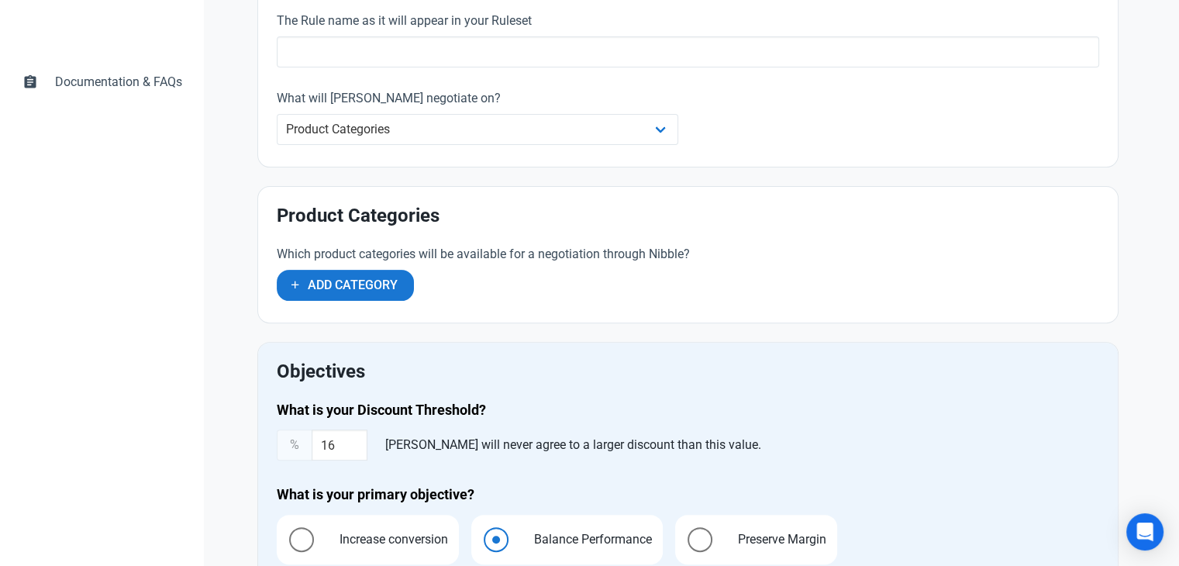
click at [511, 343] on div "Objectives What is your Discount Threshold? % 16 Nibble will never agree to a l…" at bounding box center [688, 562] width 860 height 439
click at [540, 109] on div "What will Nibble negotiate on? Whole Store Individual Products Product Categori…" at bounding box center [478, 117] width 402 height 56
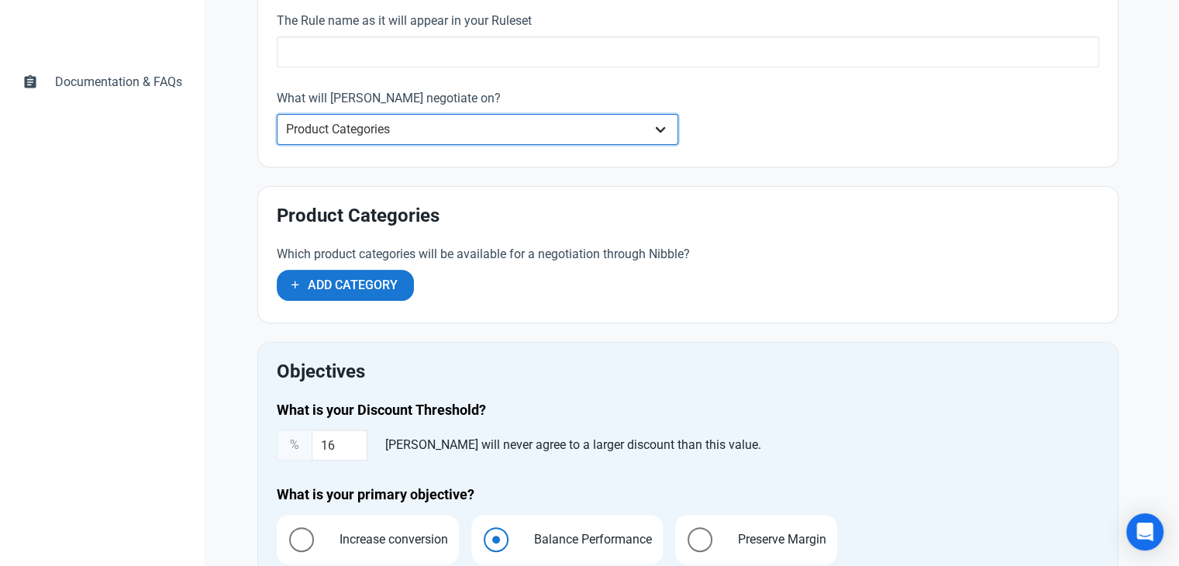
click at [526, 121] on select "Whole Store Individual Products Product Categories Cart" at bounding box center [478, 129] width 402 height 31
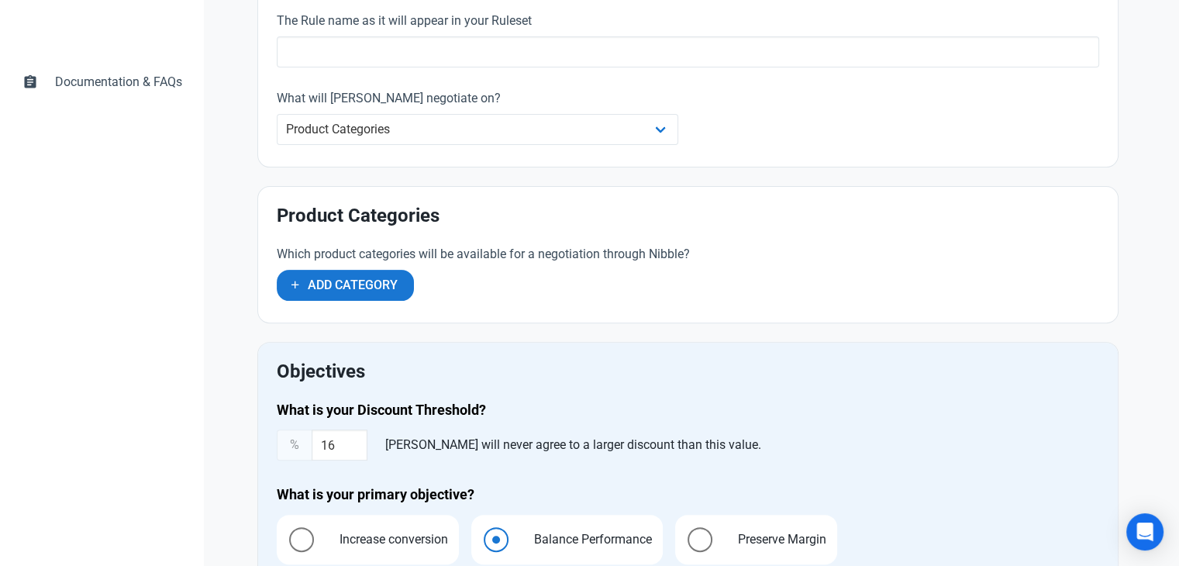
click at [746, 143] on div "The Rule name as it will appear in your Ruleset What will Nibble negotiate on? …" at bounding box center [687, 79] width 841 height 155
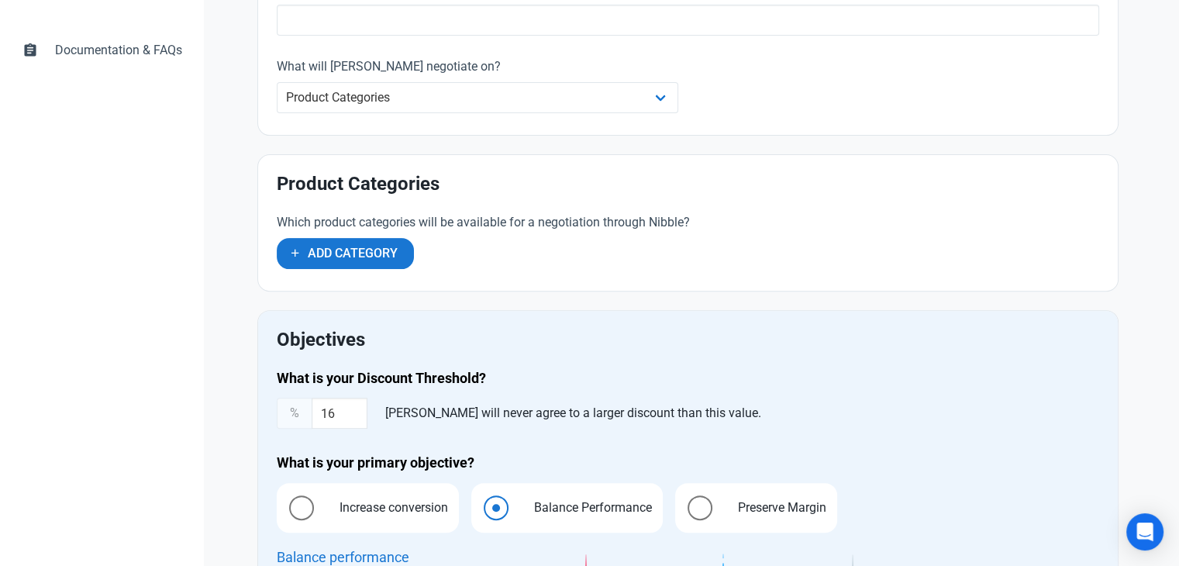
scroll to position [485, 0]
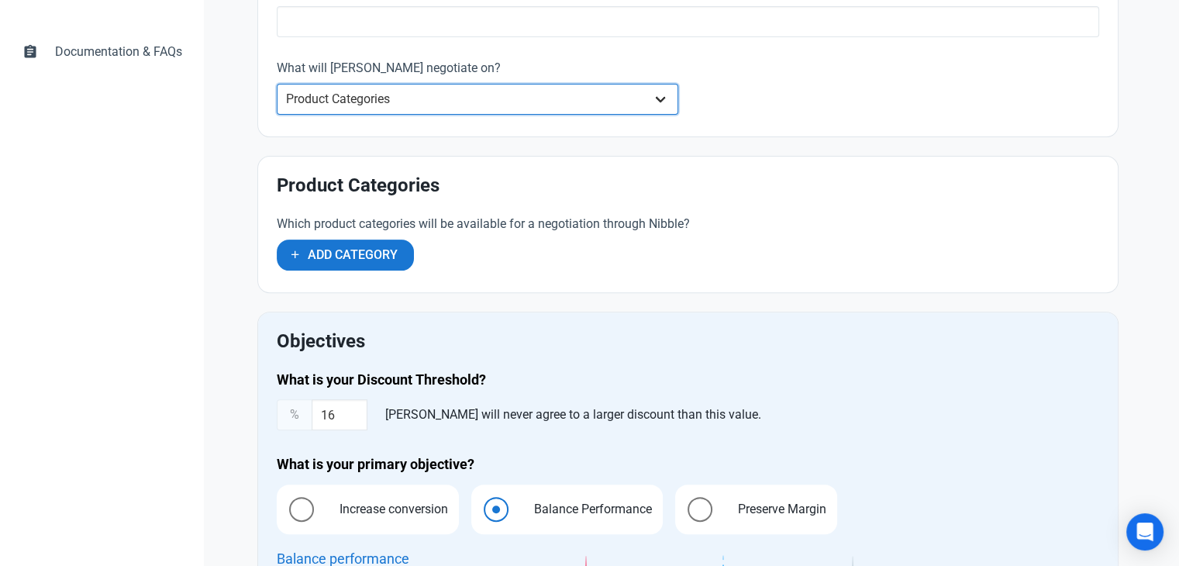
click at [497, 91] on select "Whole Store Individual Products Product Categories Cart" at bounding box center [478, 99] width 402 height 31
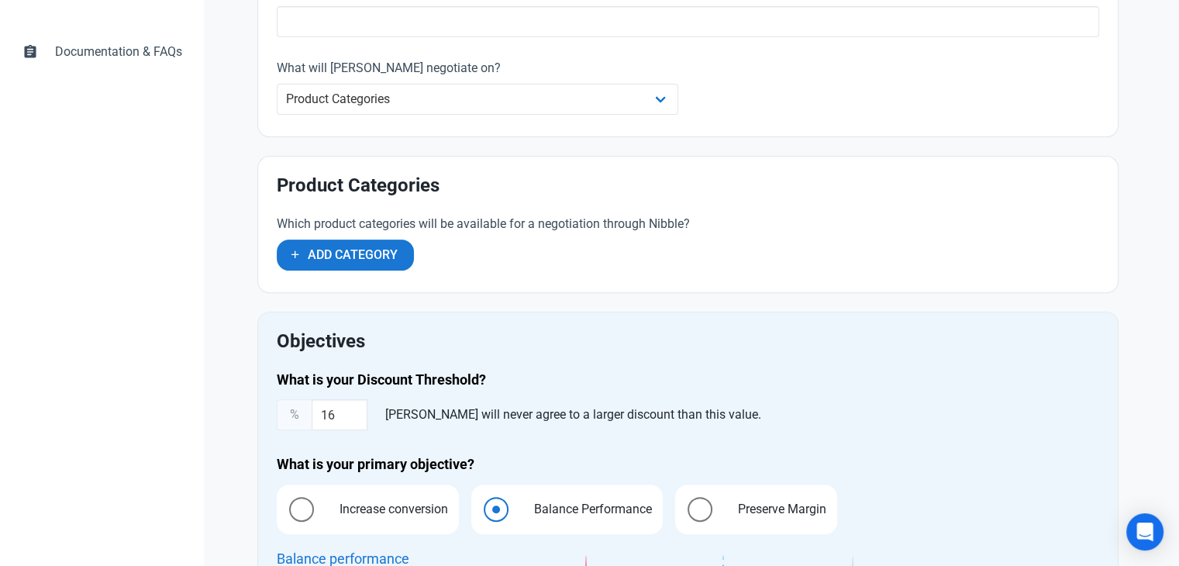
click at [698, 123] on div "The Rule name as it will appear in your Ruleset What will Nibble negotiate on? …" at bounding box center [687, 49] width 841 height 155
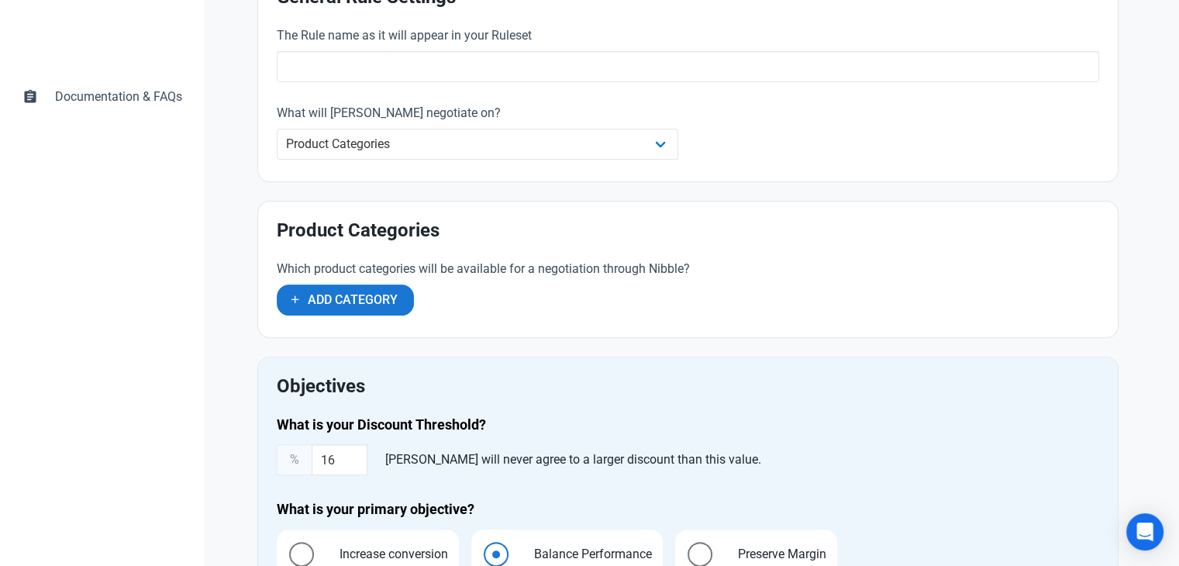
scroll to position [440, 0]
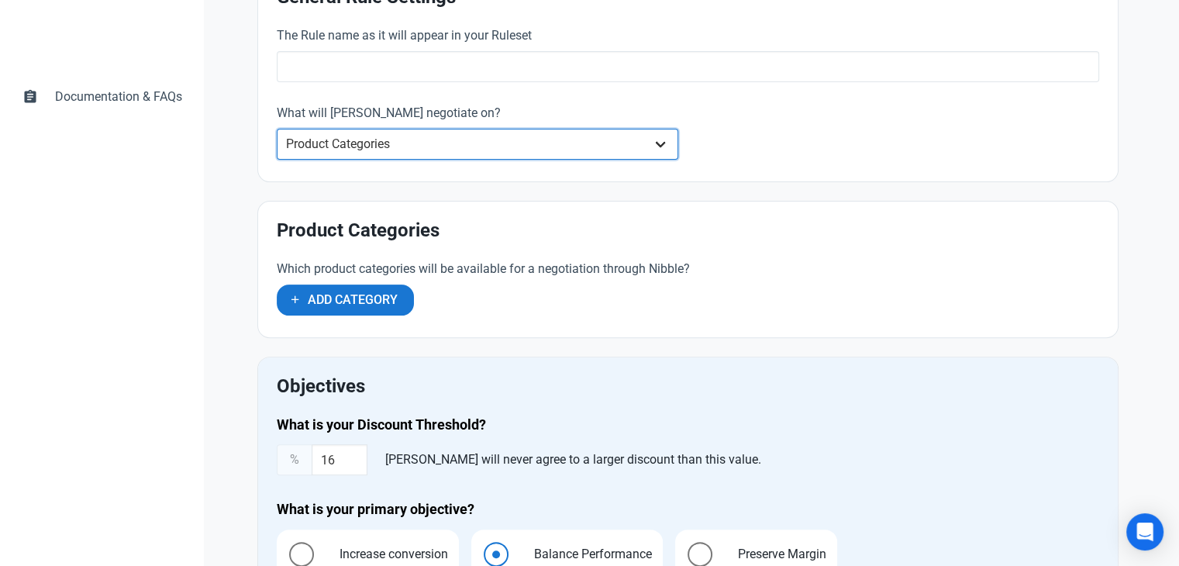
click at [516, 135] on select "Whole Store Individual Products Product Categories Cart" at bounding box center [478, 144] width 402 height 31
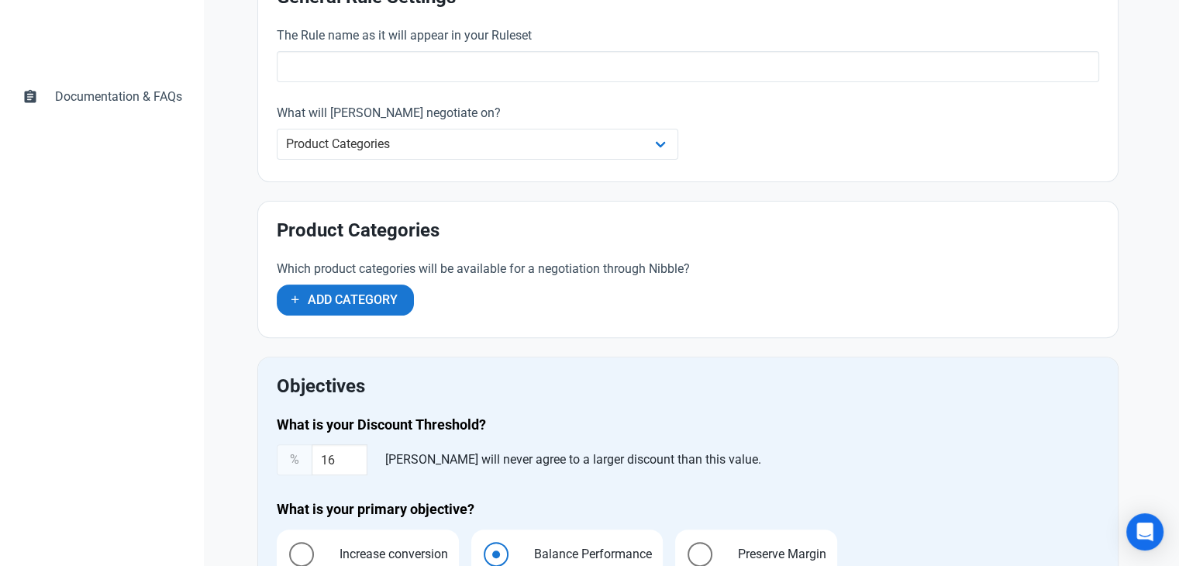
click at [754, 192] on div "General Rule Settings The Rule name as it will appear in your Ruleset What will…" at bounding box center [687, 531] width 861 height 1129
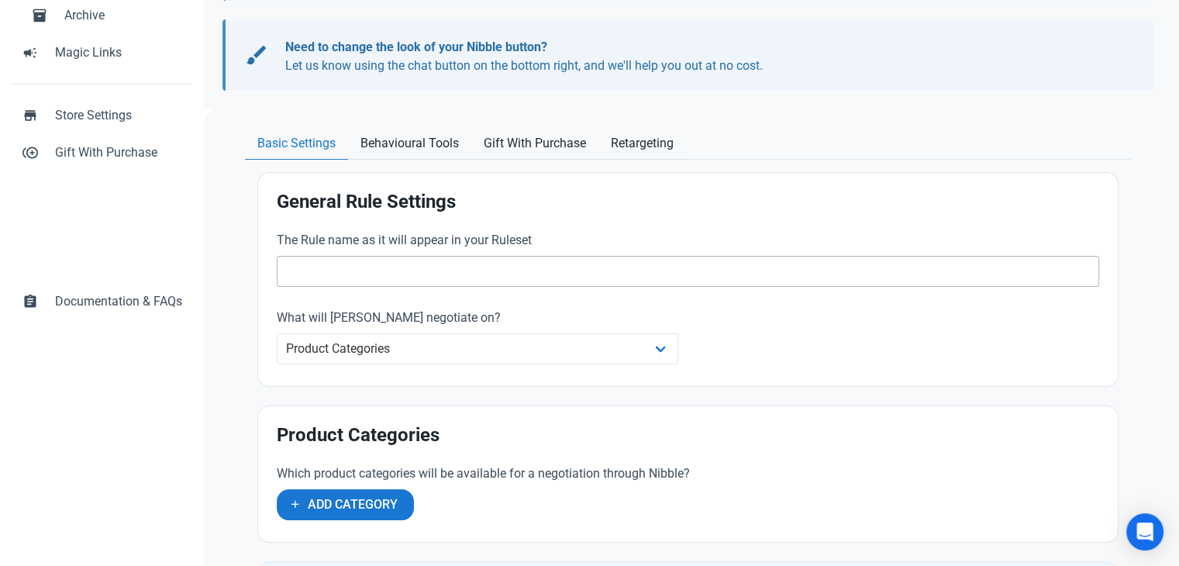
scroll to position [232, 0]
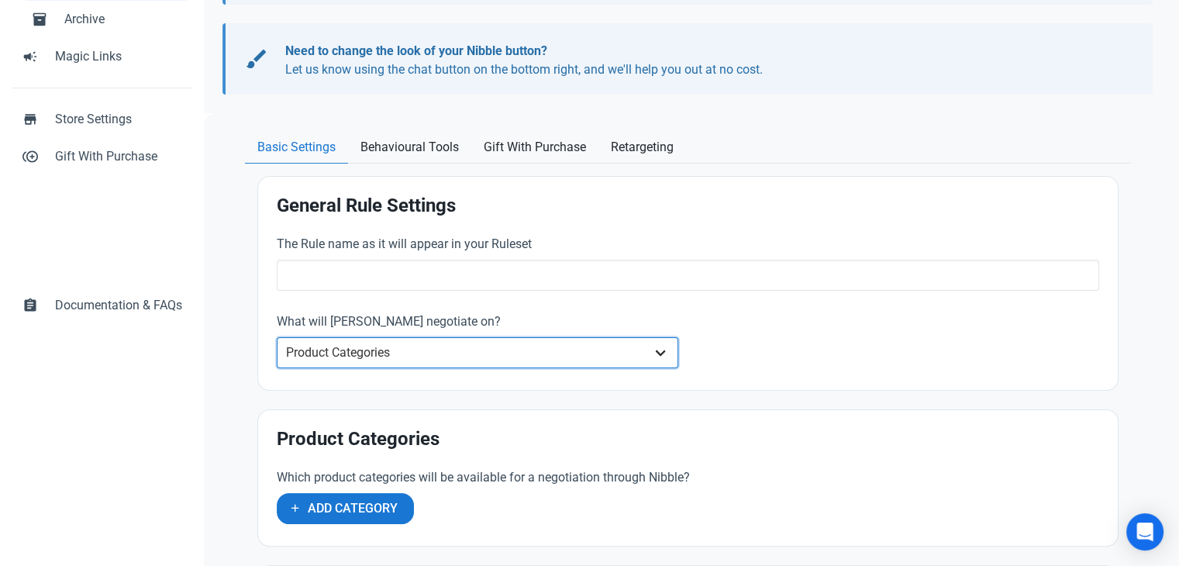
click at [587, 362] on select "Whole Store Individual Products Product Categories Cart" at bounding box center [478, 352] width 402 height 31
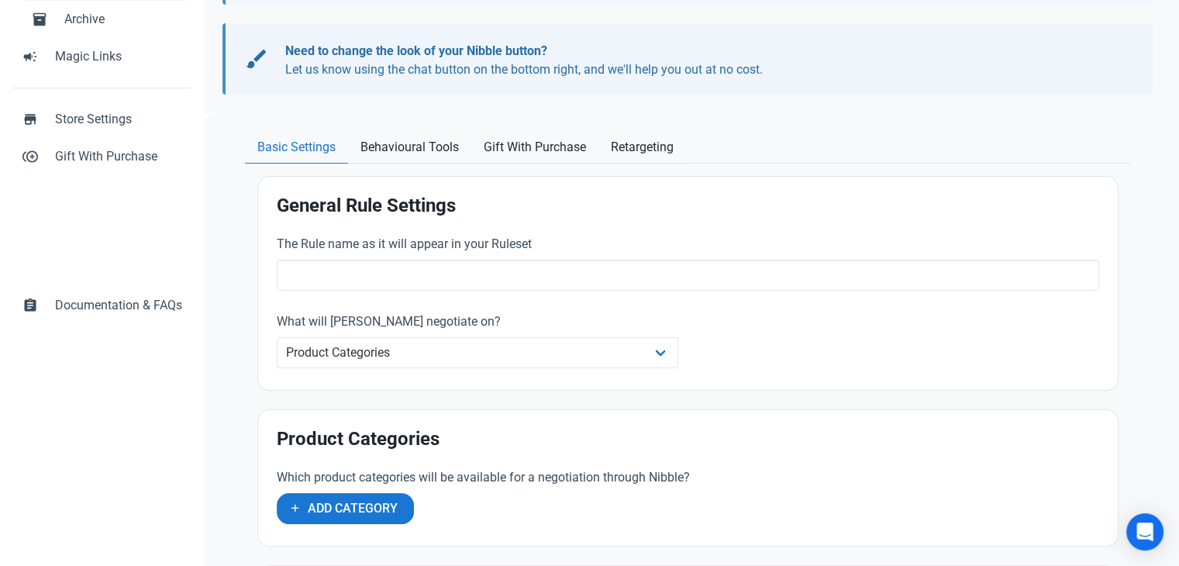
click at [727, 302] on div "The Rule name as it will appear in your Ruleset What will Nibble negotiate on? …" at bounding box center [687, 303] width 841 height 155
click at [316, 514] on span "Add Category" at bounding box center [353, 508] width 90 height 19
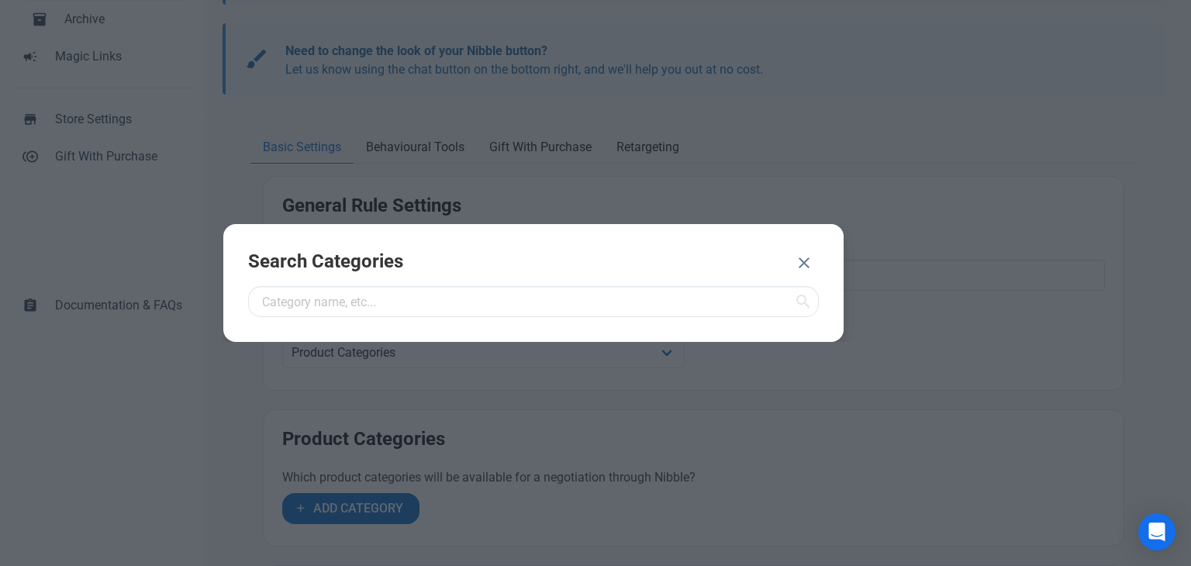
click at [813, 258] on icon "button" at bounding box center [804, 263] width 19 height 28
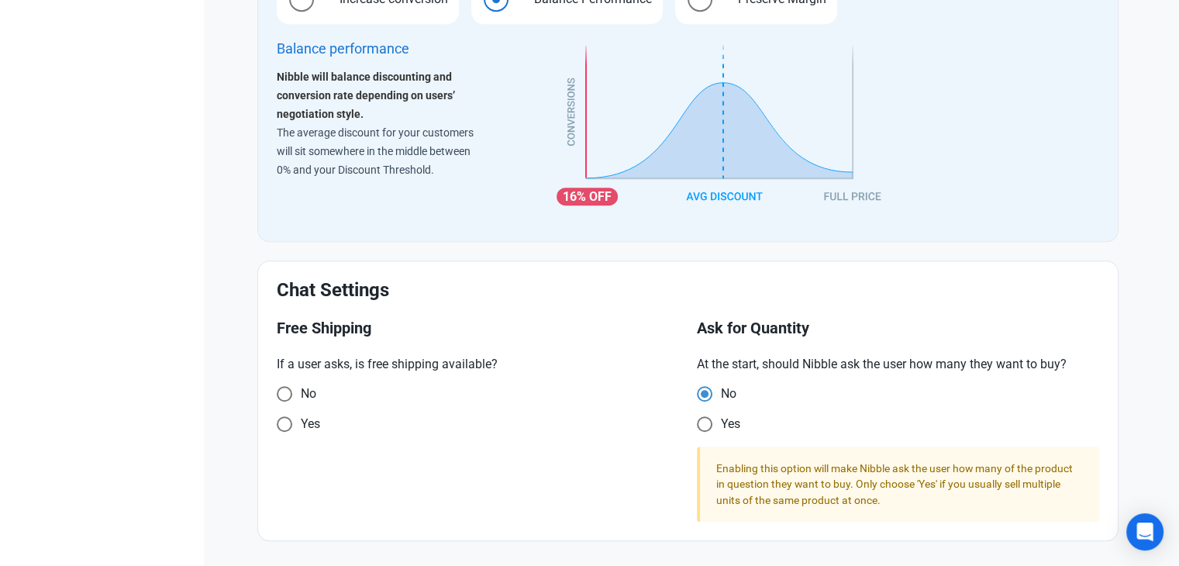
scroll to position [996, 0]
